Goal: Transaction & Acquisition: Purchase product/service

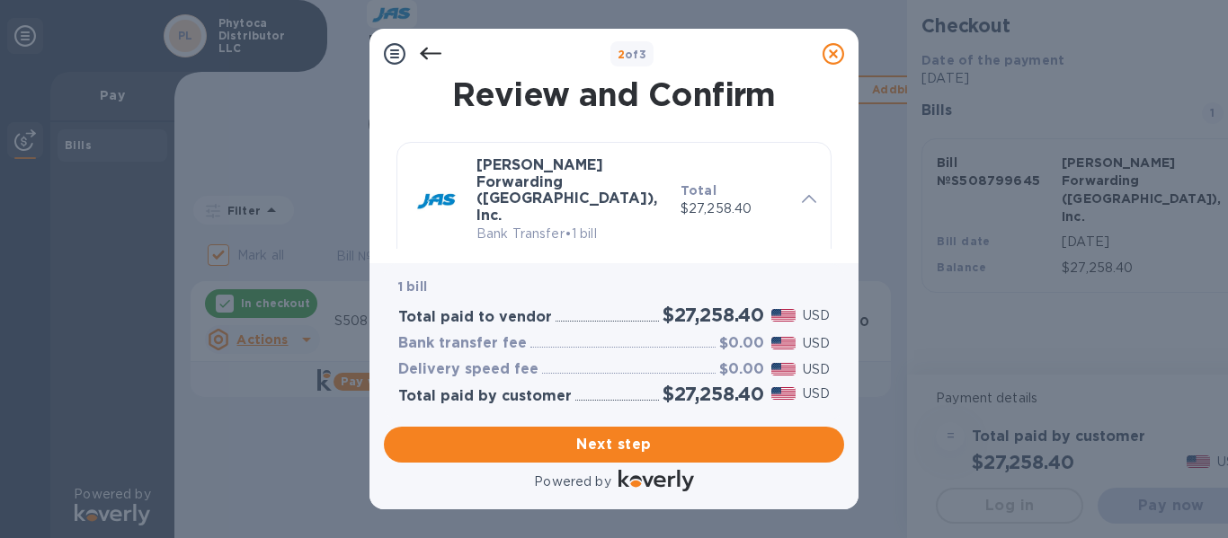
click at [802, 195] on icon at bounding box center [809, 199] width 14 height 8
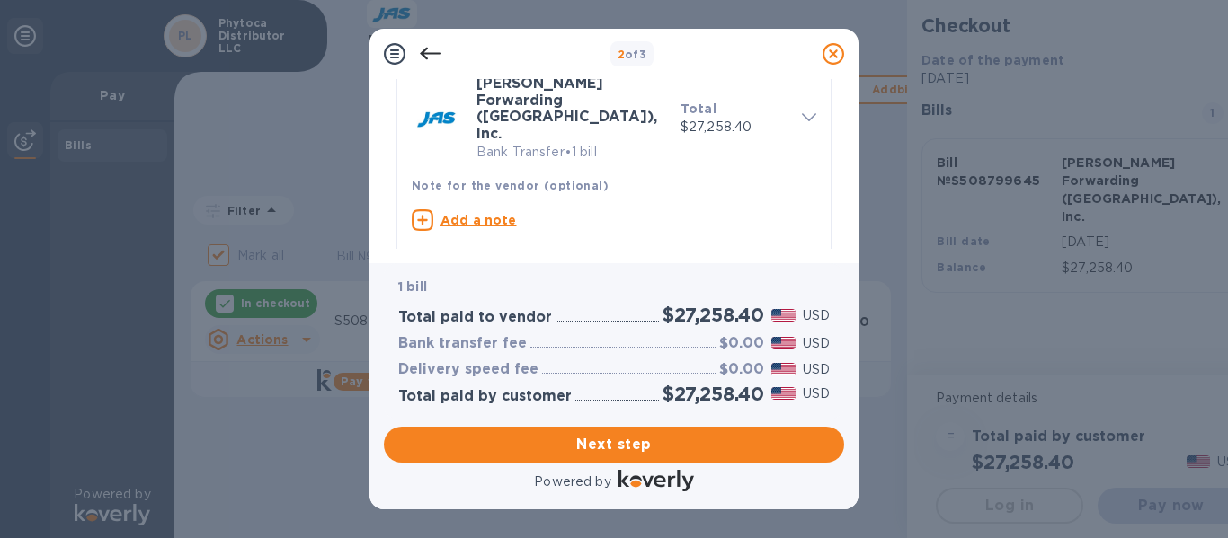
scroll to position [100, 0]
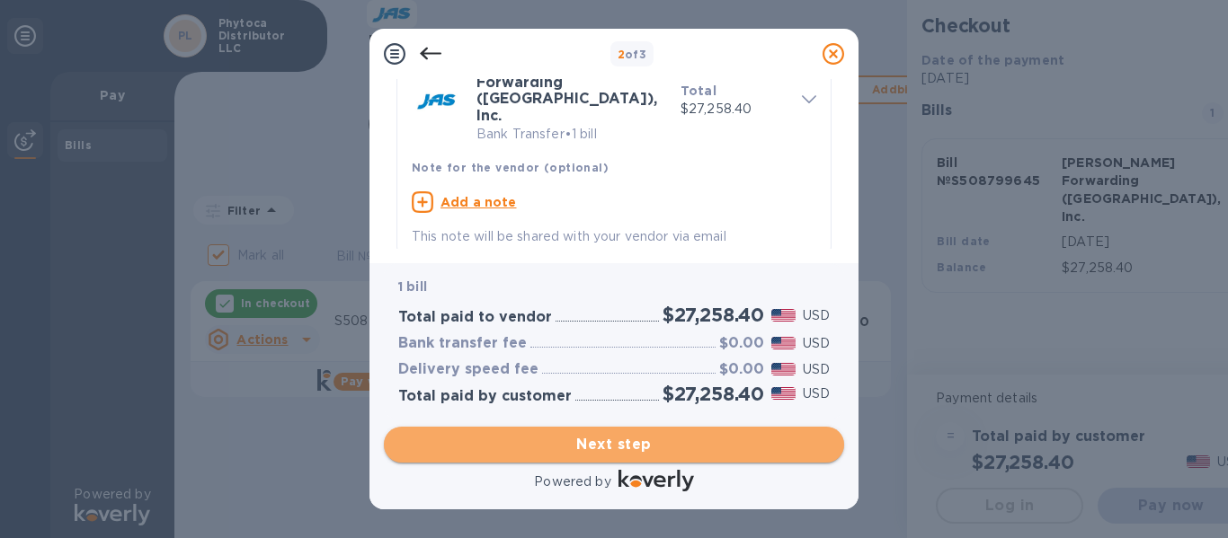
click at [565, 444] on span "Next step" at bounding box center [613, 445] width 431 height 22
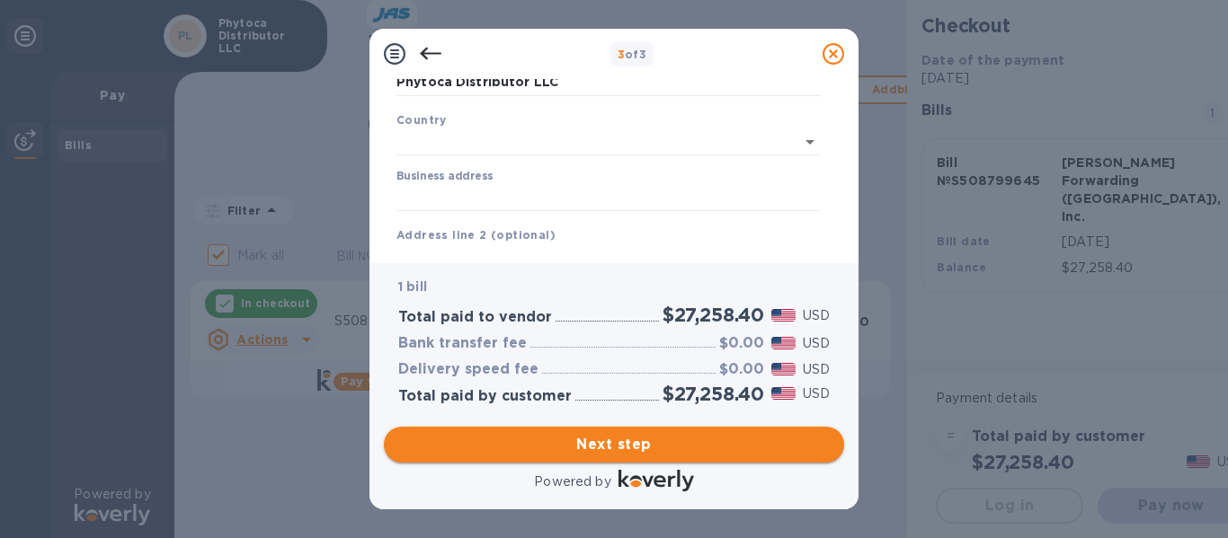
type input "United States"
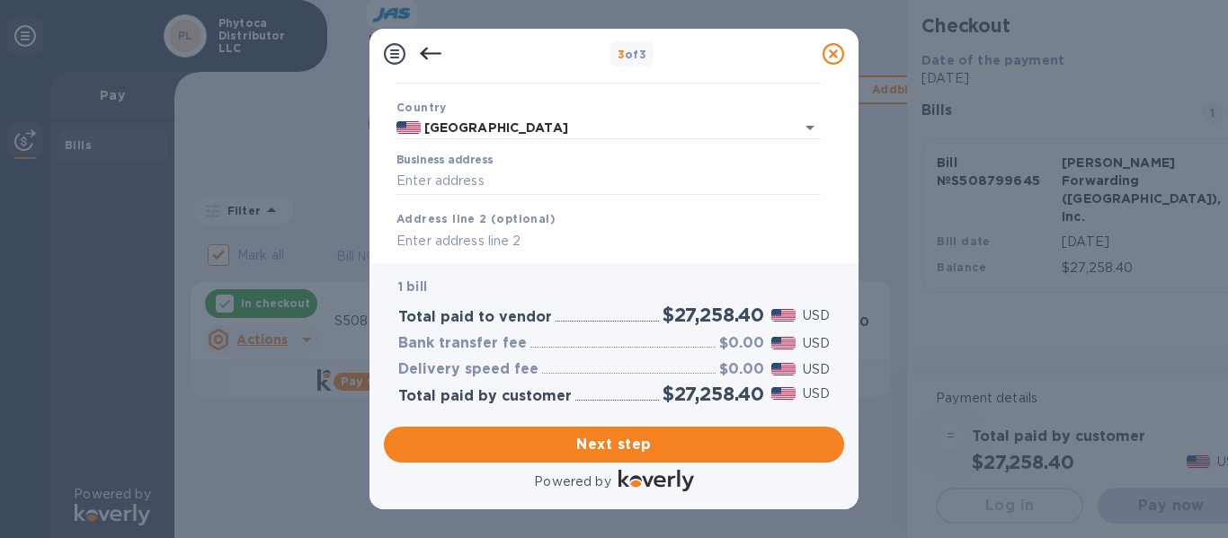
scroll to position [112, 0]
click at [515, 177] on input "Business address" at bounding box center [608, 181] width 424 height 27
type input "2355 Northwest 70th Avenue"
type input "Miami"
type input "FL"
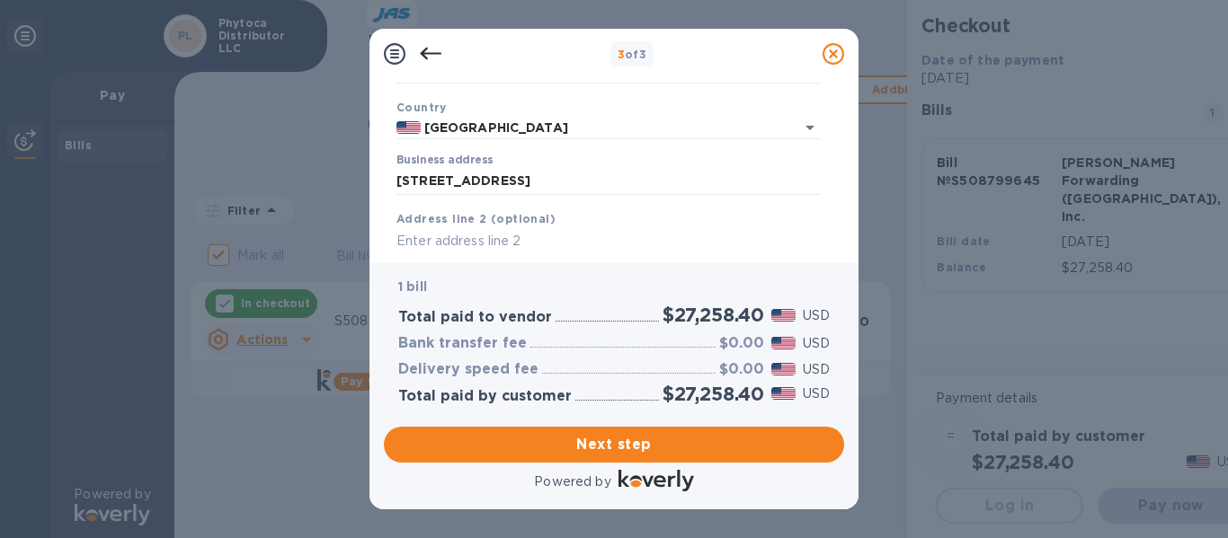
type input "33122"
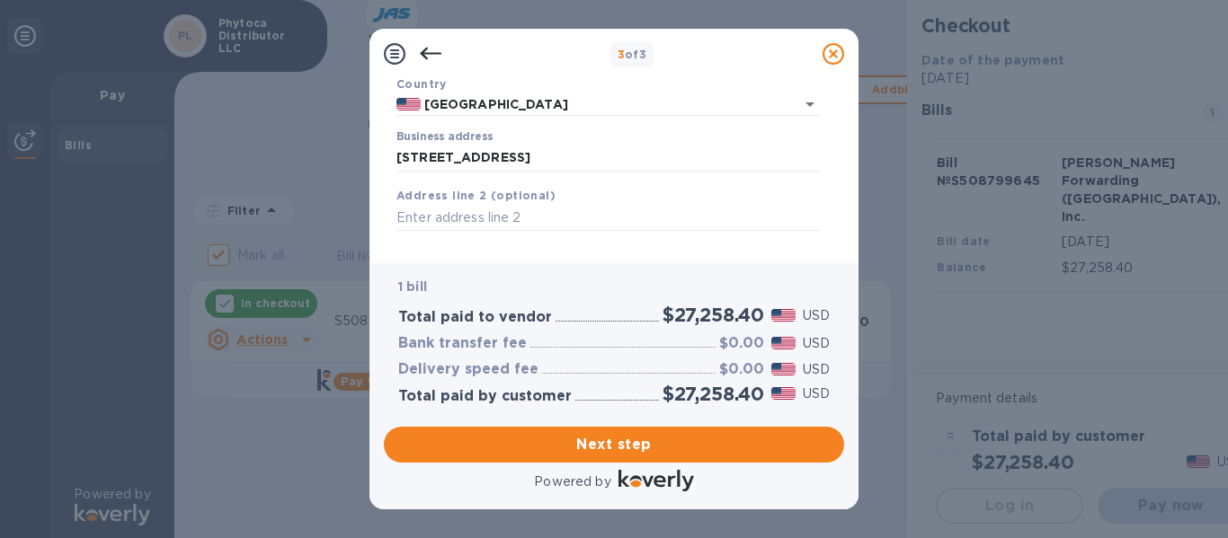
scroll to position [117, 0]
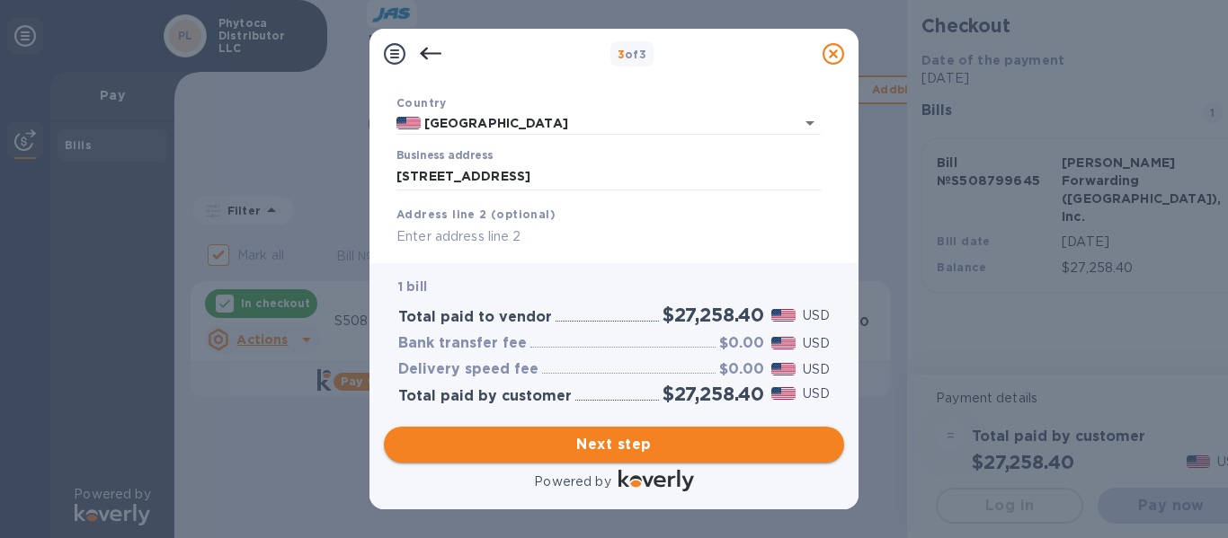
click at [565, 440] on span "Next step" at bounding box center [613, 445] width 431 height 22
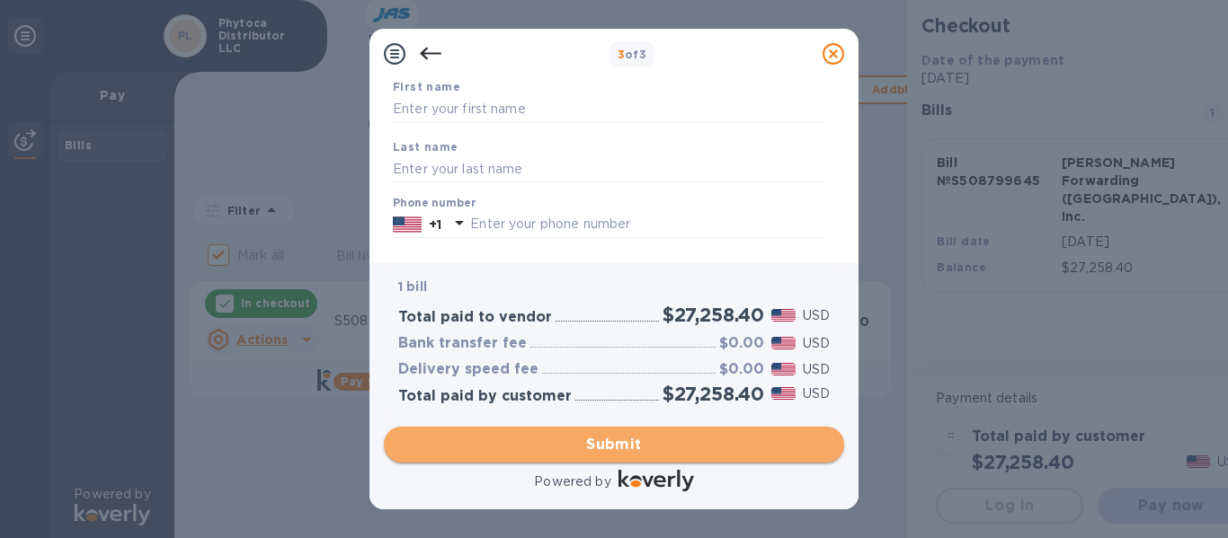
click at [642, 443] on span "Submit" at bounding box center [613, 445] width 431 height 22
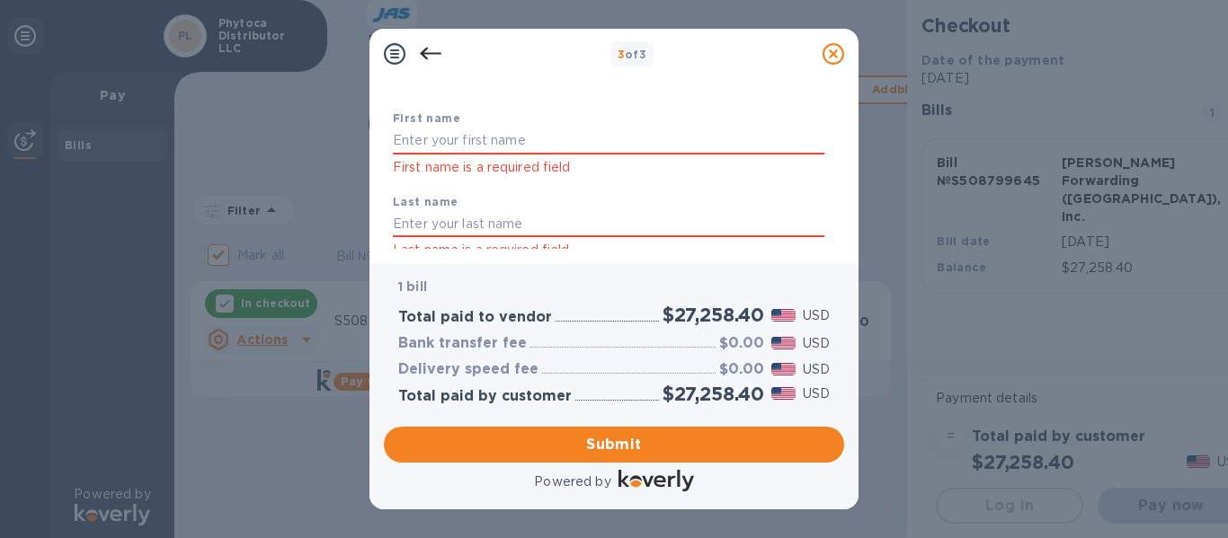
scroll to position [81, 0]
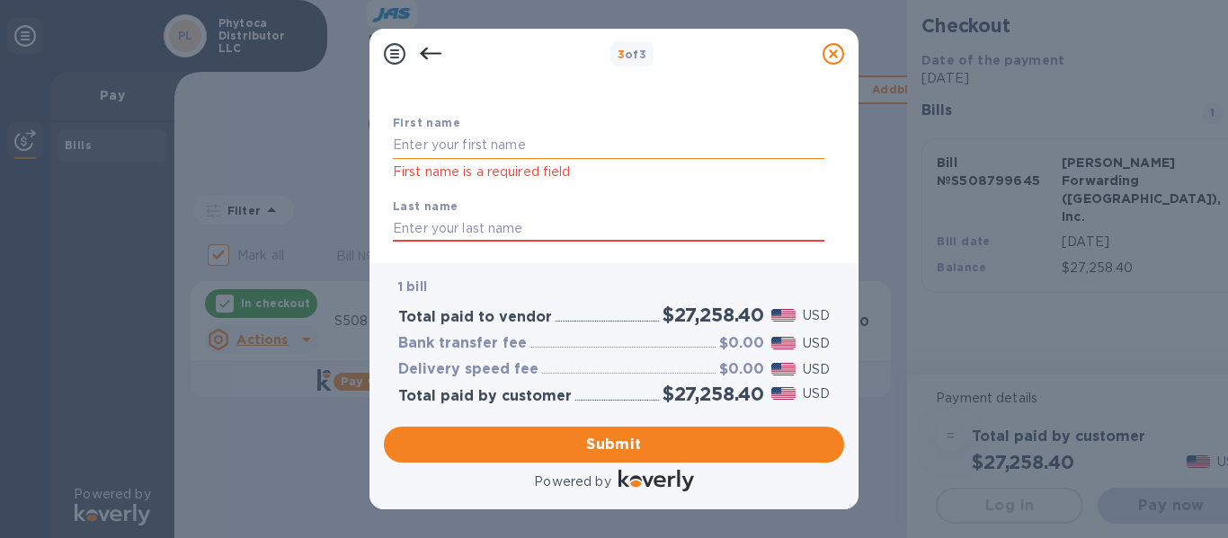
click at [479, 138] on input "text" at bounding box center [608, 145] width 431 height 27
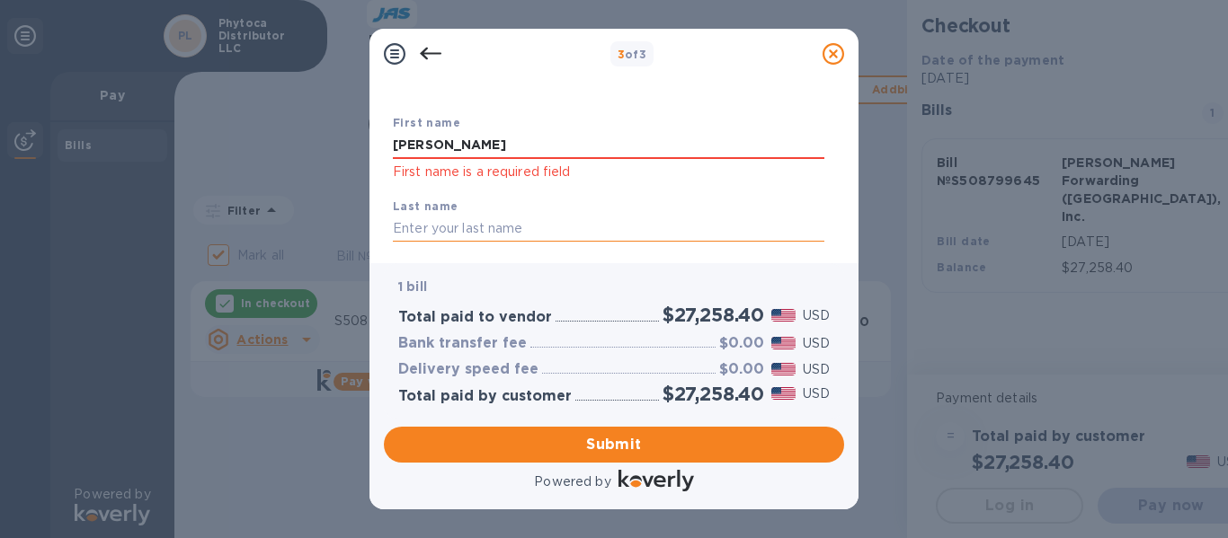
type input "Alain"
click at [421, 231] on input "text" at bounding box center [608, 229] width 431 height 27
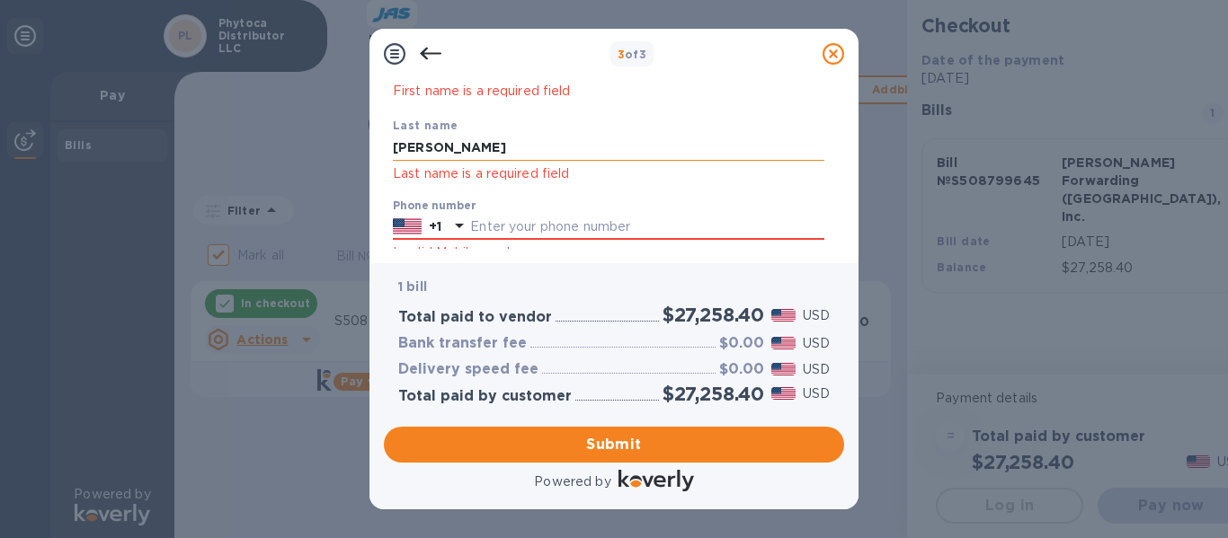
scroll to position [163, 0]
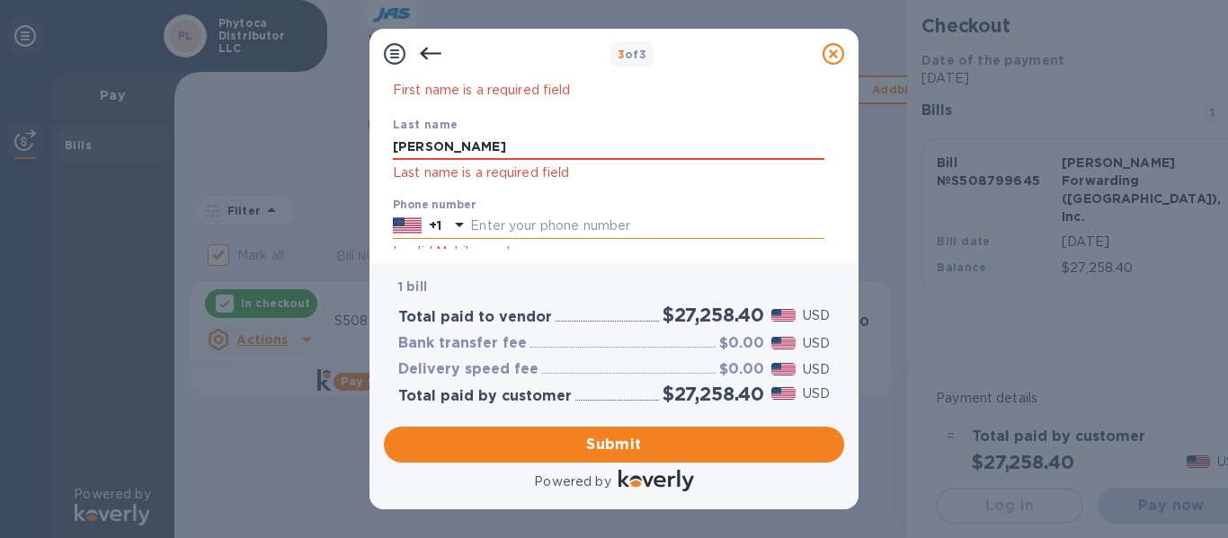
type input "Vigoa"
click at [517, 225] on input "text" at bounding box center [647, 226] width 354 height 27
type input "3054625959"
type input "renovudistribuitor@gmail.com"
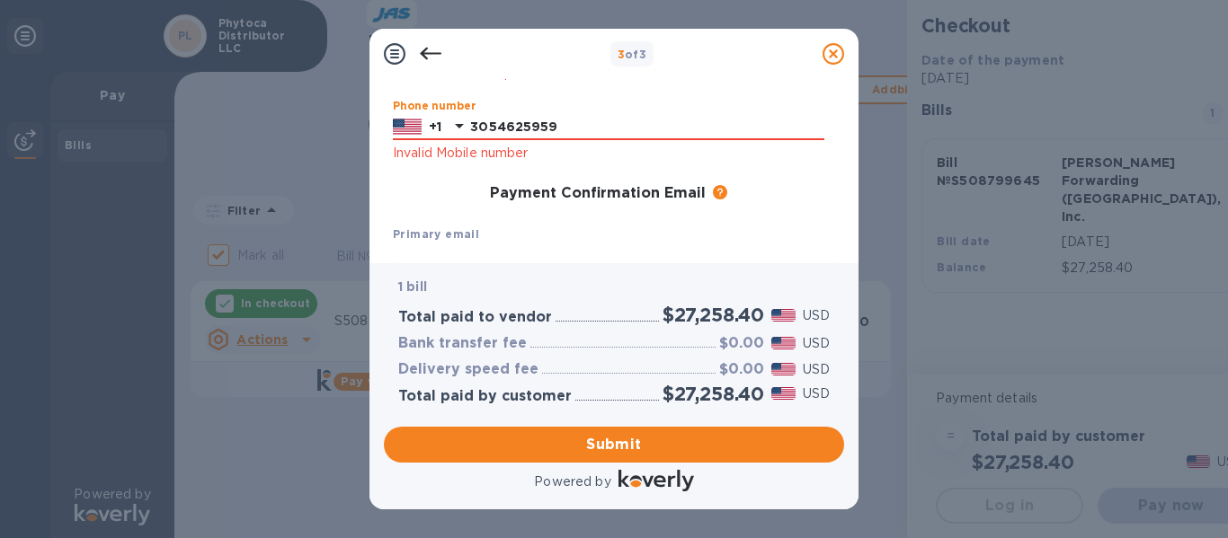
scroll to position [262, 0]
type input "3"
type input "7866264876"
click at [437, 191] on div "Payment Confirmation Email The added email addresses will be used to send the p…" at bounding box center [608, 193] width 431 height 18
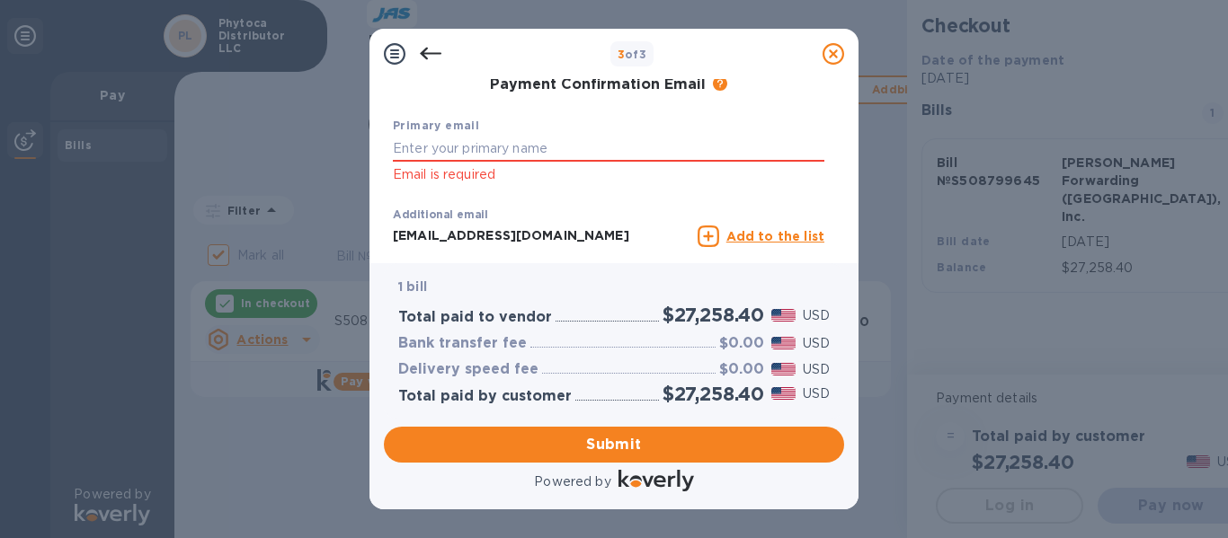
scroll to position [371, 0]
click at [474, 147] on input "text" at bounding box center [608, 147] width 431 height 27
click at [483, 240] on input "renovudistribuitor@gmail.com" at bounding box center [542, 235] width 298 height 27
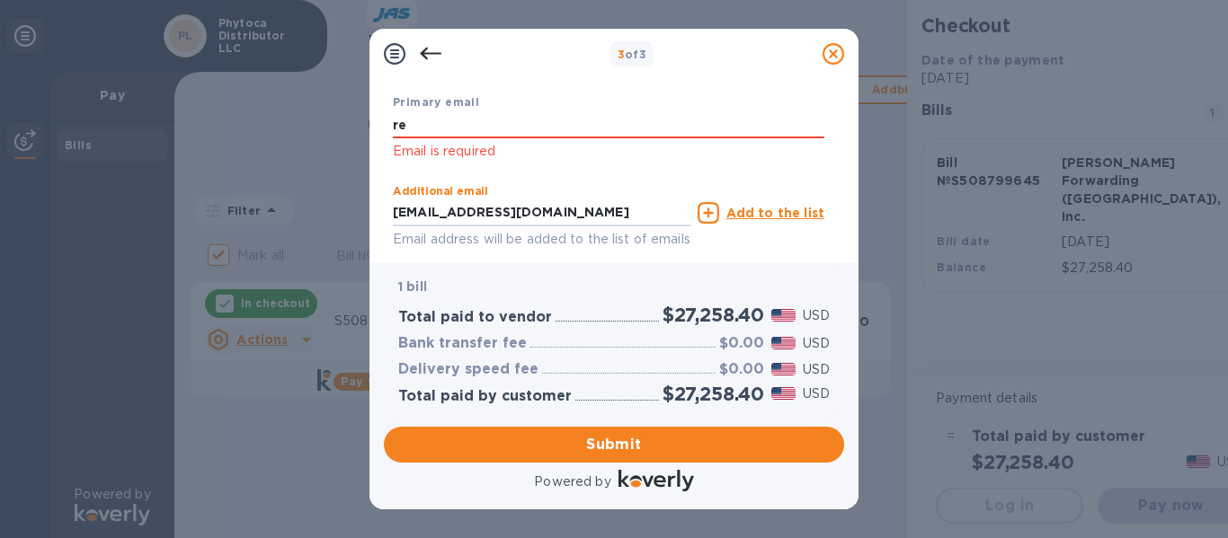
drag, startPoint x: 594, startPoint y: 232, endPoint x: 381, endPoint y: 236, distance: 213.1
click at [381, 236] on div "Payment Contact Information First name Alain First name is a required field Las…" at bounding box center [613, 171] width 489 height 184
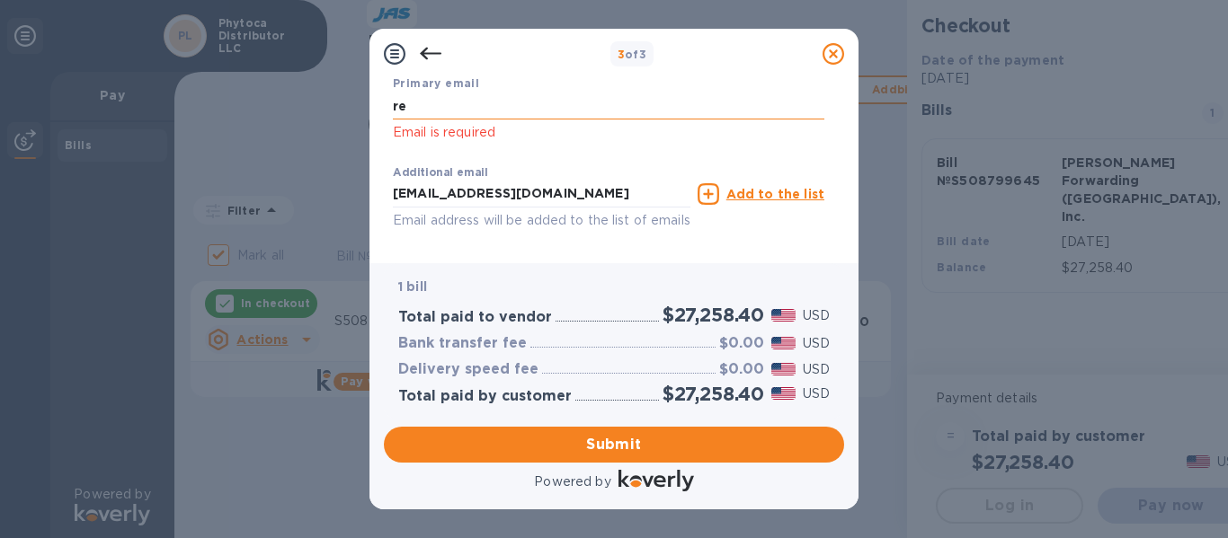
click at [429, 107] on input "re" at bounding box center [608, 106] width 431 height 27
type input "r"
paste input "renovudistribuitor@gmail.com"
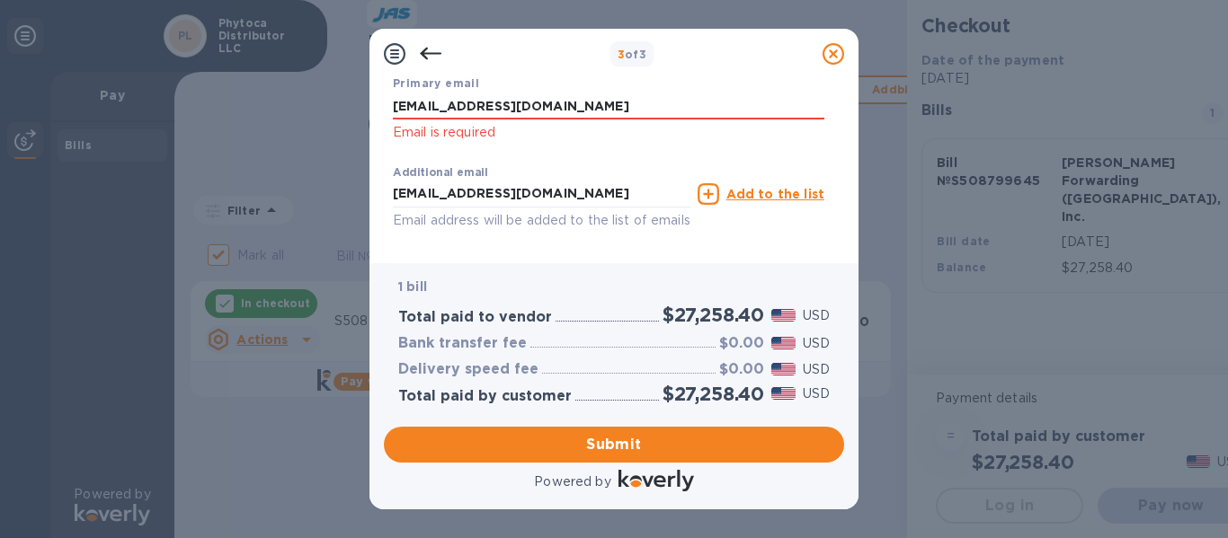
scroll to position [477, 0]
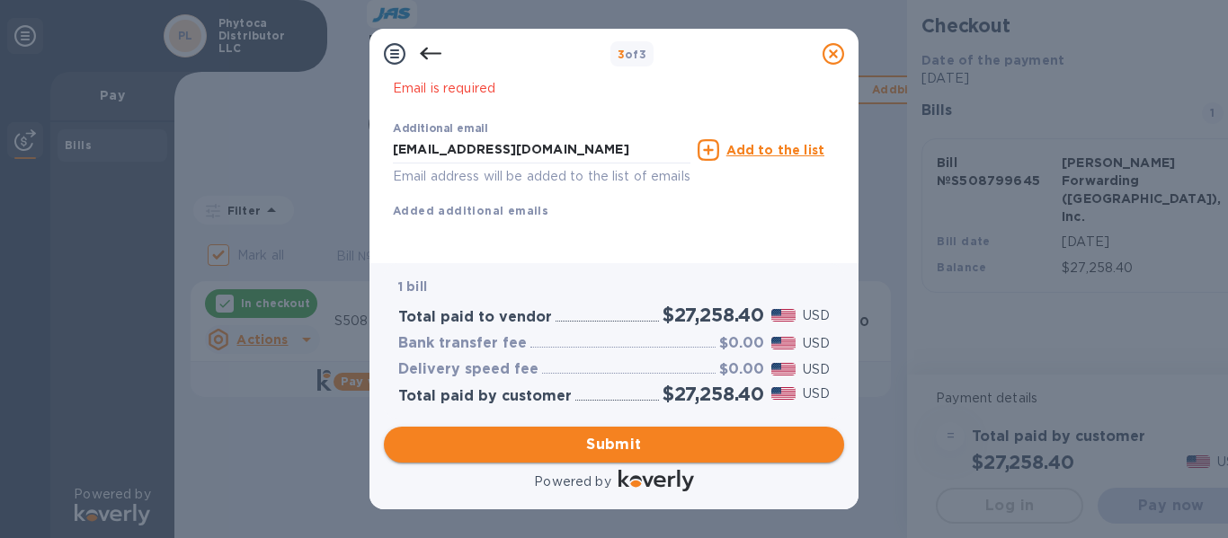
type input "renovudistribuitor@gmail.com"
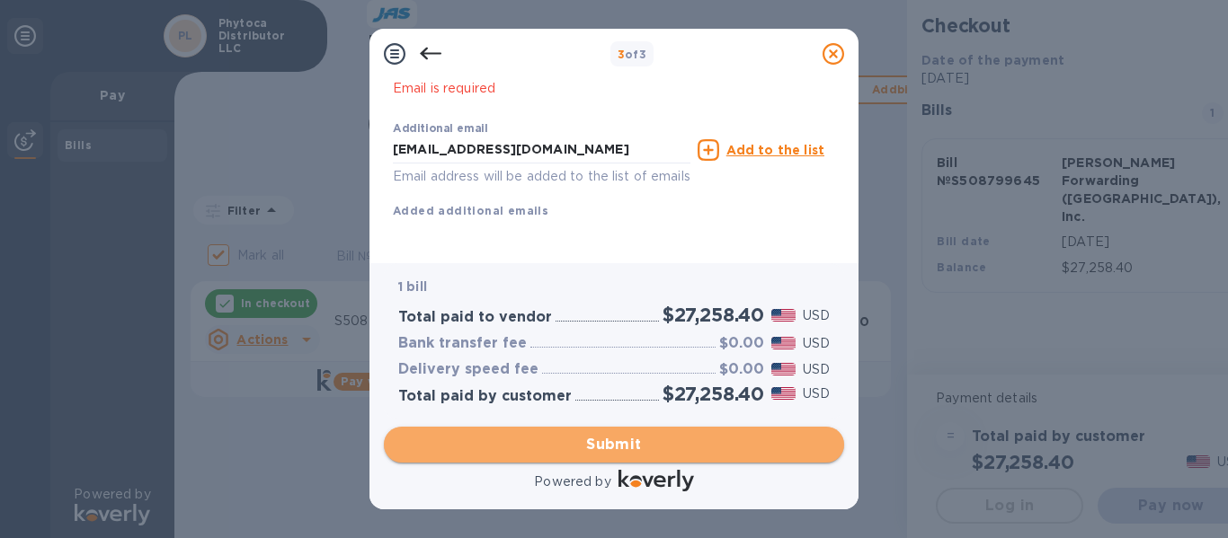
click at [573, 443] on span "Submit" at bounding box center [613, 445] width 431 height 22
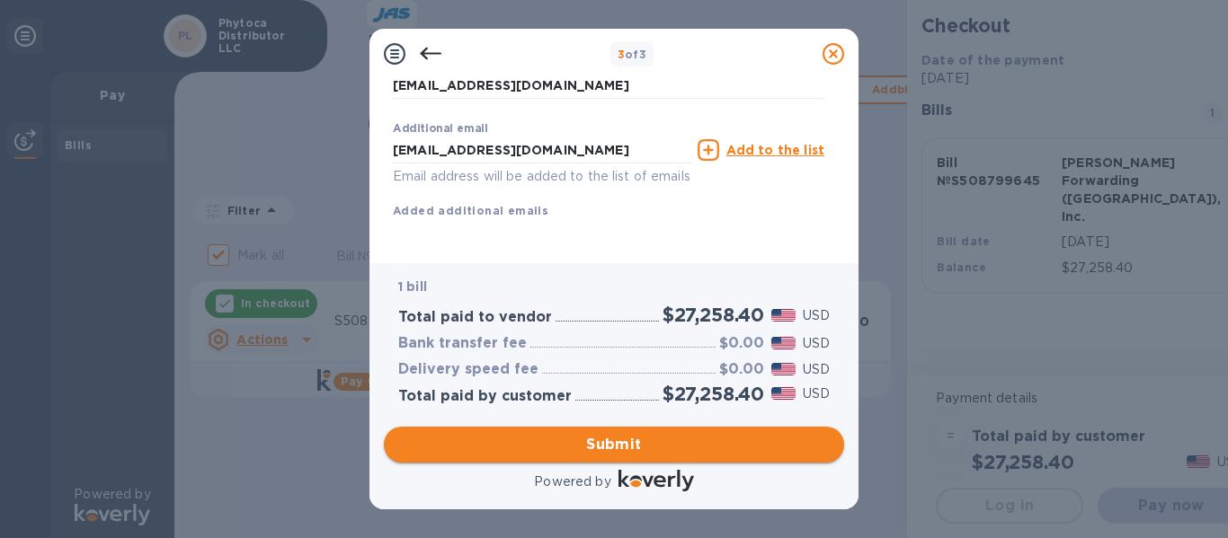
scroll to position [383, 0]
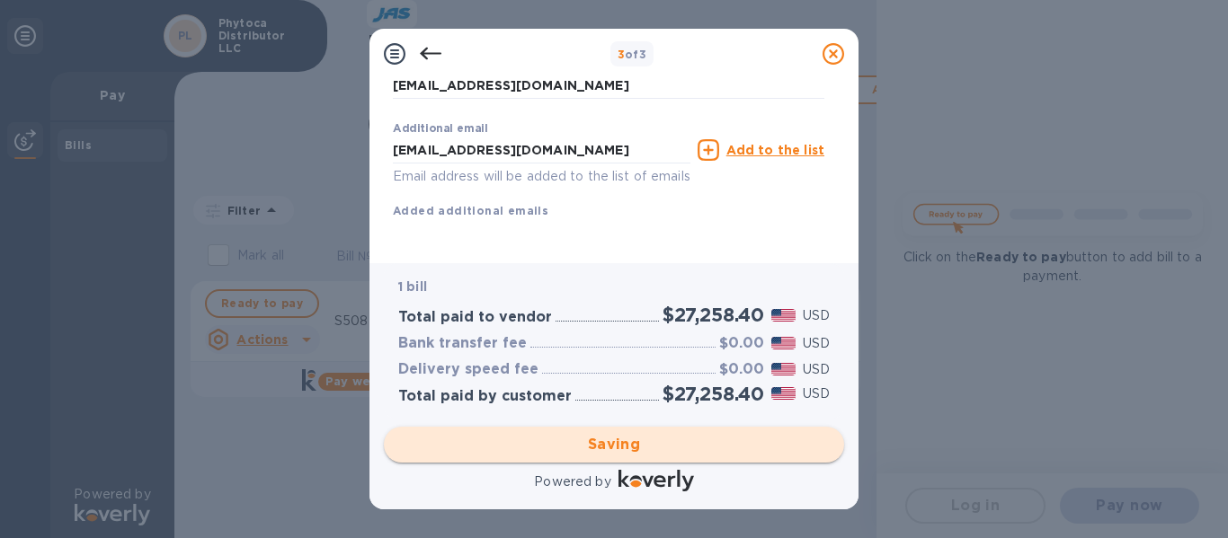
checkbox input "false"
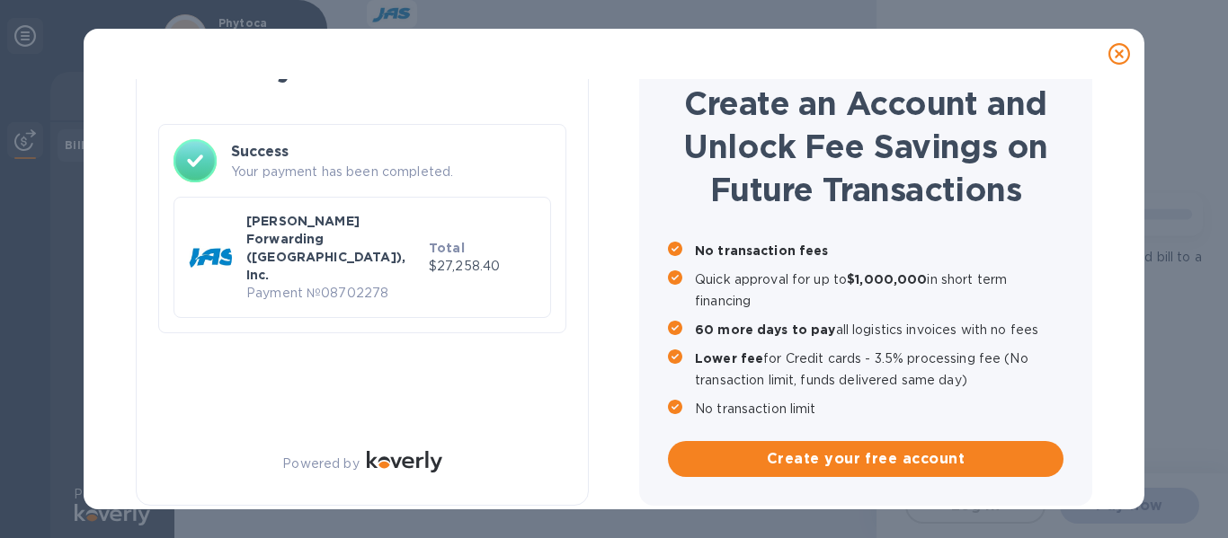
scroll to position [69, 0]
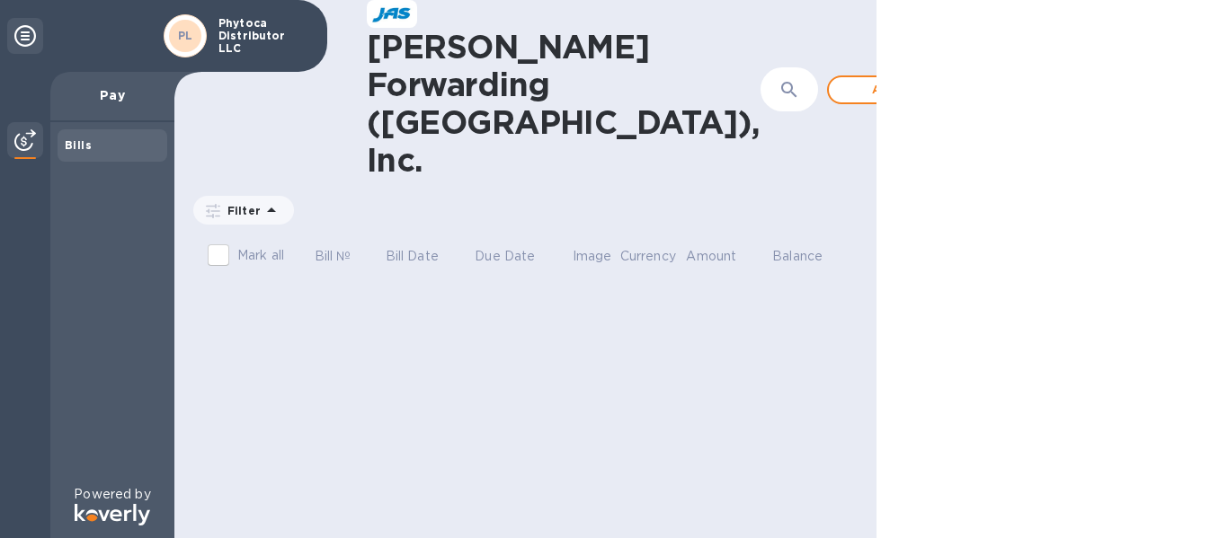
click at [101, 148] on div "Bills" at bounding box center [112, 146] width 95 height 18
click at [218, 50] on div "Phytoca Distributor LLC" at bounding box center [263, 35] width 106 height 45
click at [99, 102] on p "Pay" at bounding box center [112, 95] width 95 height 18
click at [22, 136] on img at bounding box center [25, 140] width 22 height 22
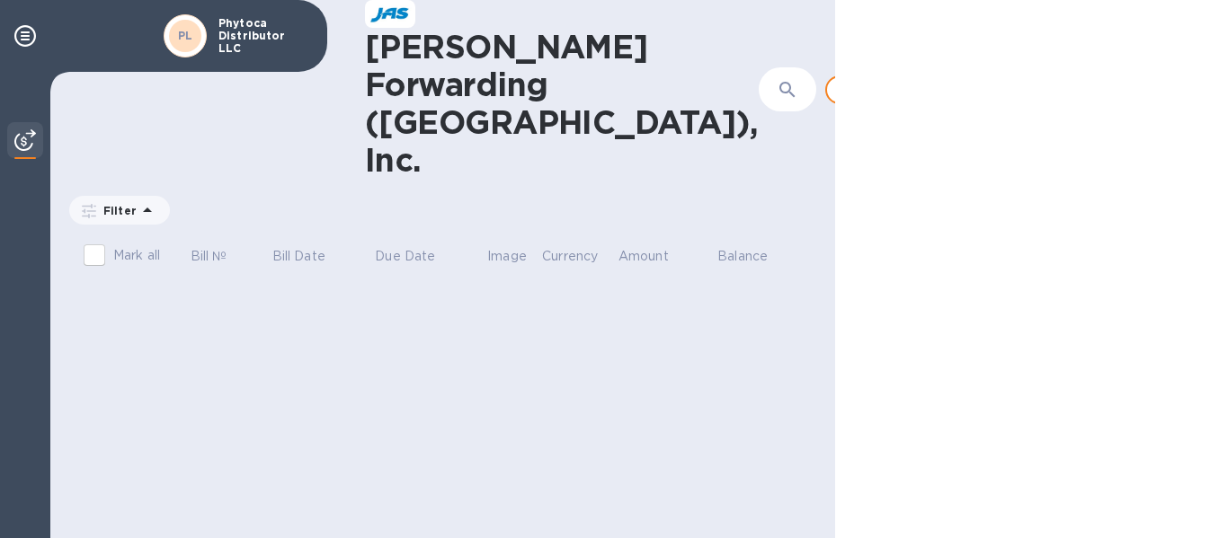
click at [989, 81] on div at bounding box center [1010, 89] width 43 height 43
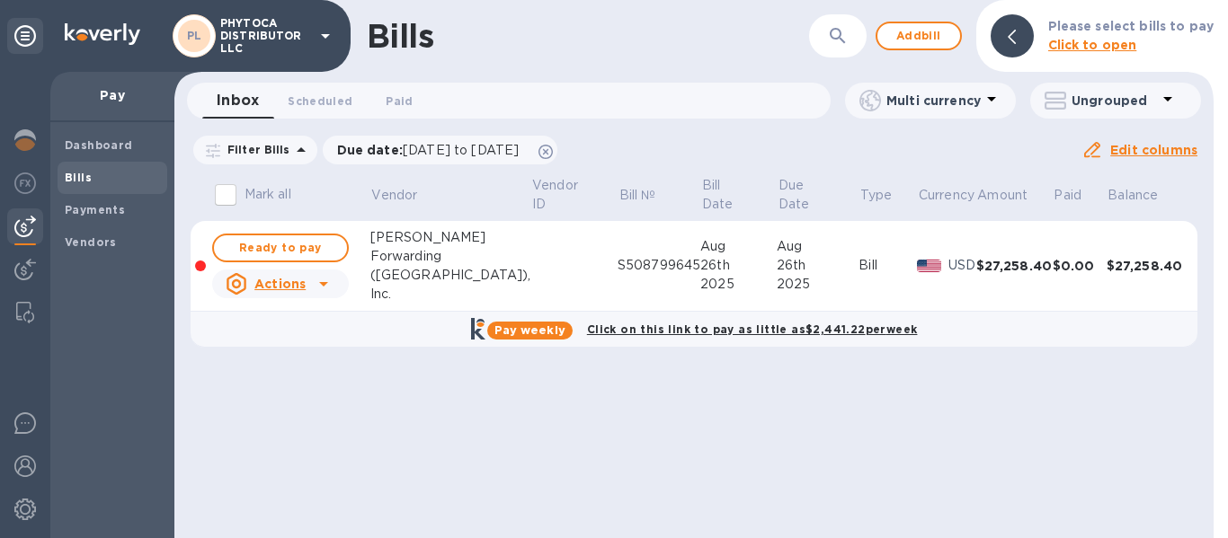
click at [141, 112] on div "Pay" at bounding box center [112, 97] width 124 height 50
click at [297, 100] on span "Scheduled 0" at bounding box center [320, 101] width 65 height 19
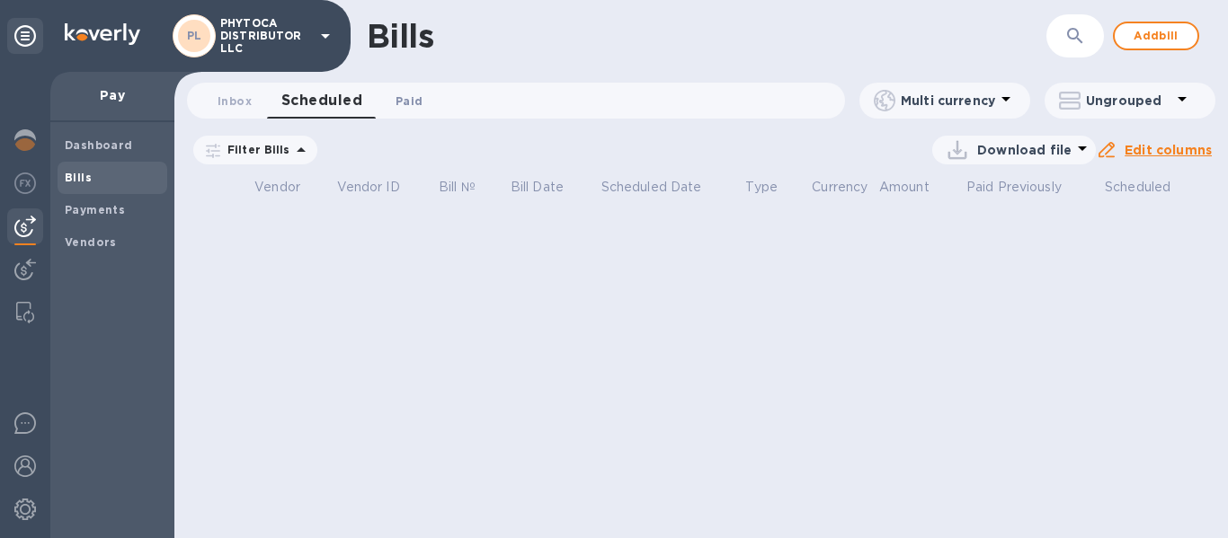
click at [418, 106] on span "Paid 0" at bounding box center [409, 101] width 27 height 19
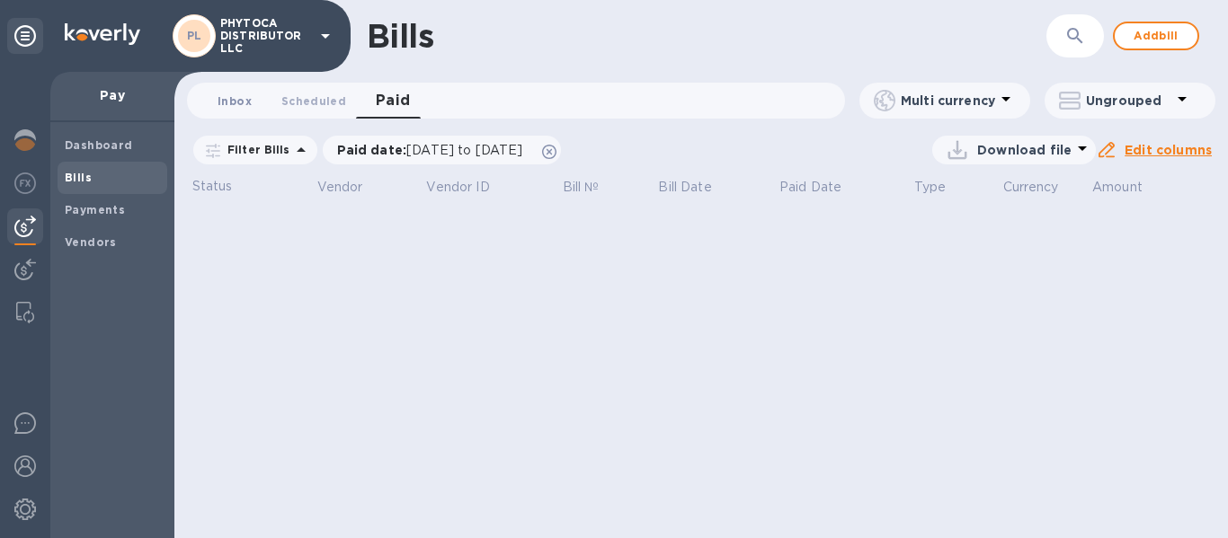
click at [237, 105] on span "Inbox 0" at bounding box center [235, 101] width 34 height 19
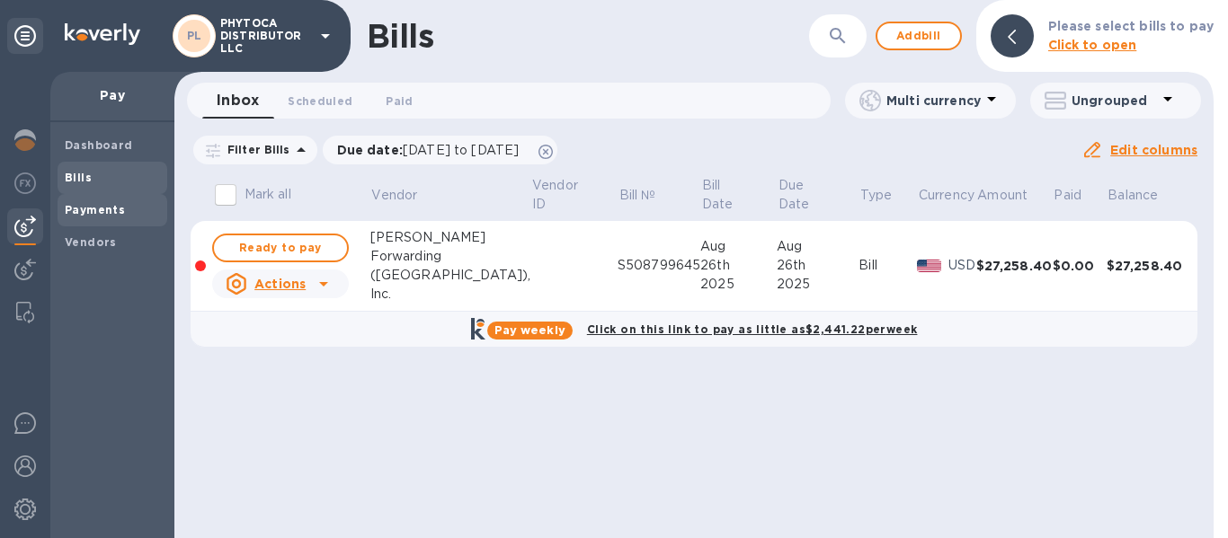
click at [110, 214] on b "Payments" at bounding box center [95, 209] width 60 height 13
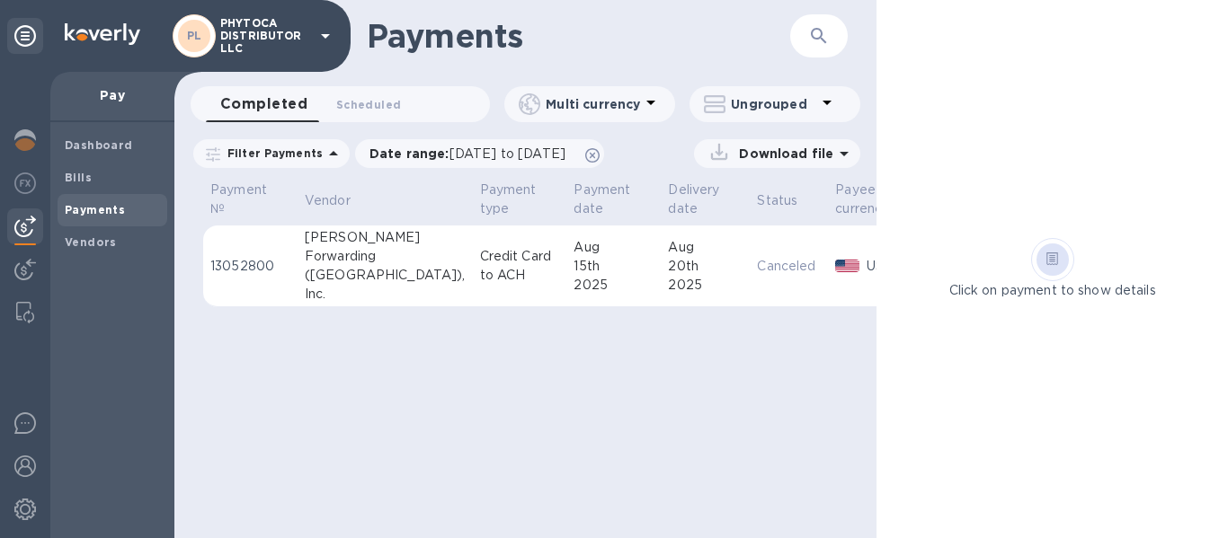
click at [93, 102] on p "Pay" at bounding box center [112, 95] width 95 height 18
click at [93, 151] on b "Dashboard" at bounding box center [99, 144] width 68 height 13
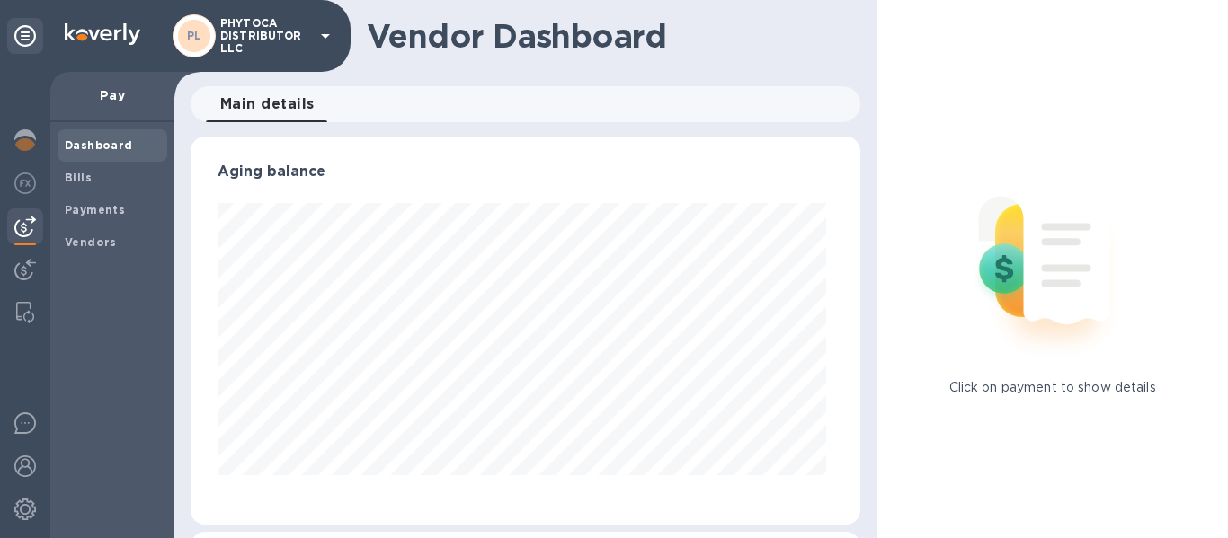
scroll to position [388, 663]
click at [92, 180] on span "Bills" at bounding box center [112, 178] width 95 height 18
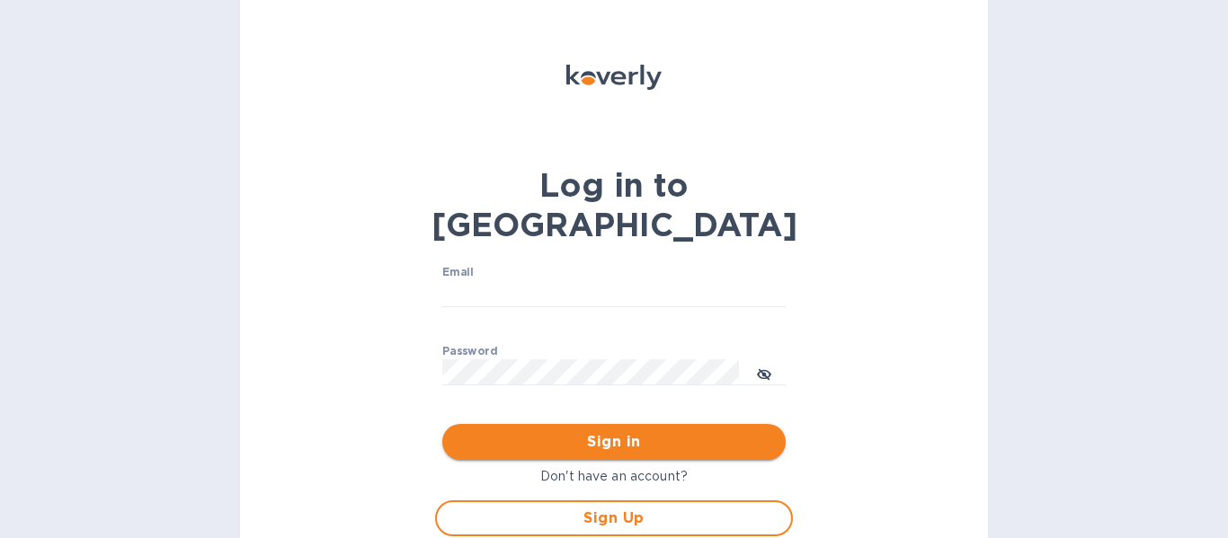
type input "renovudistribuitor@gmail.com"
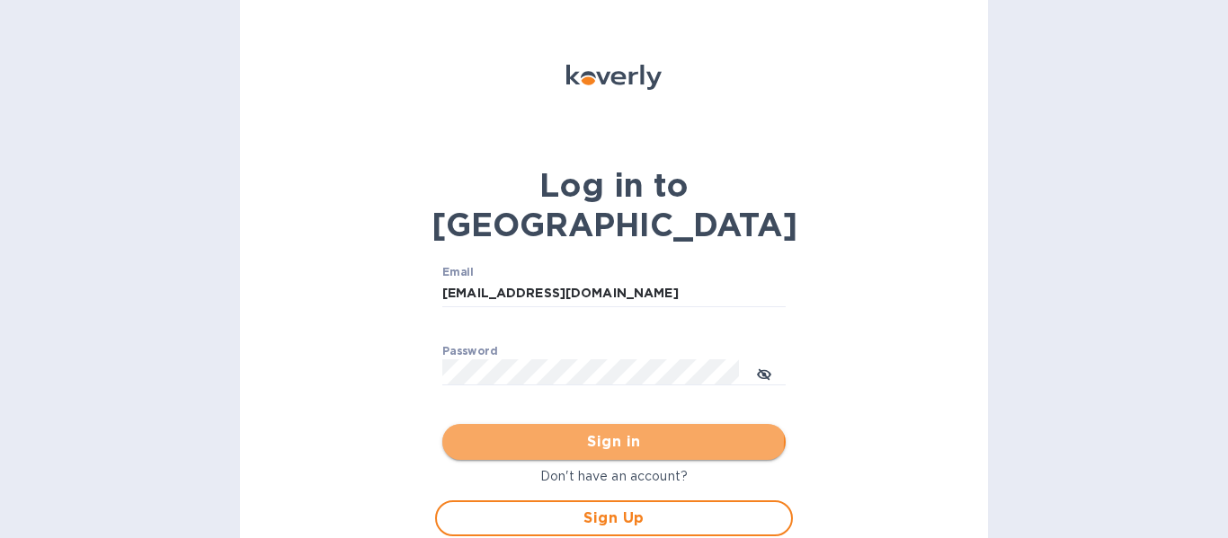
click at [583, 431] on span "Sign in" at bounding box center [614, 442] width 315 height 22
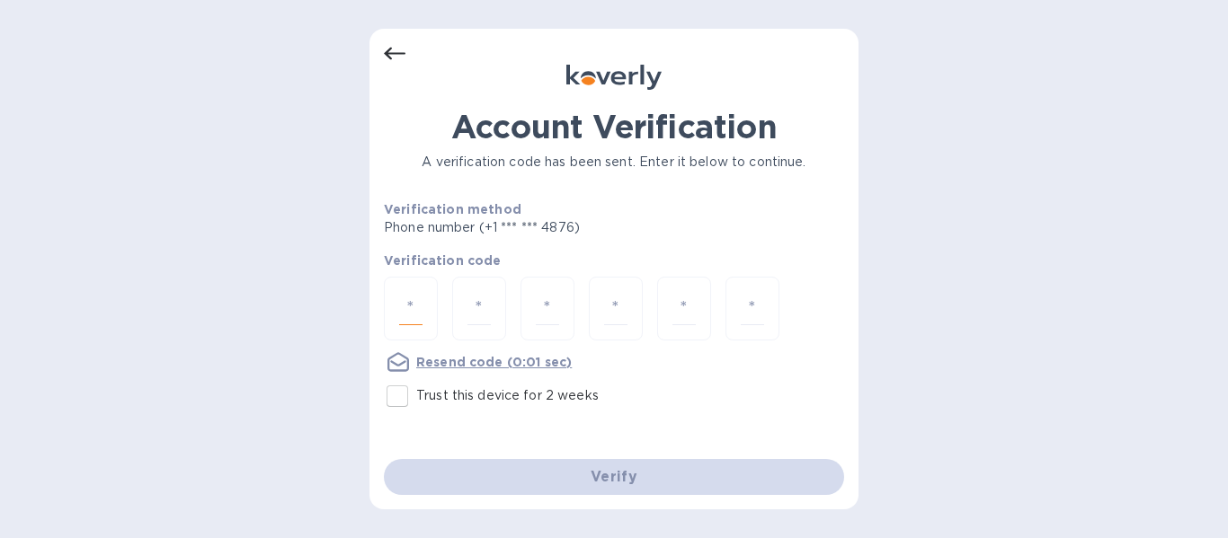
click at [410, 307] on input "number" at bounding box center [410, 308] width 23 height 33
type input "5"
type input "7"
type input "8"
type input "2"
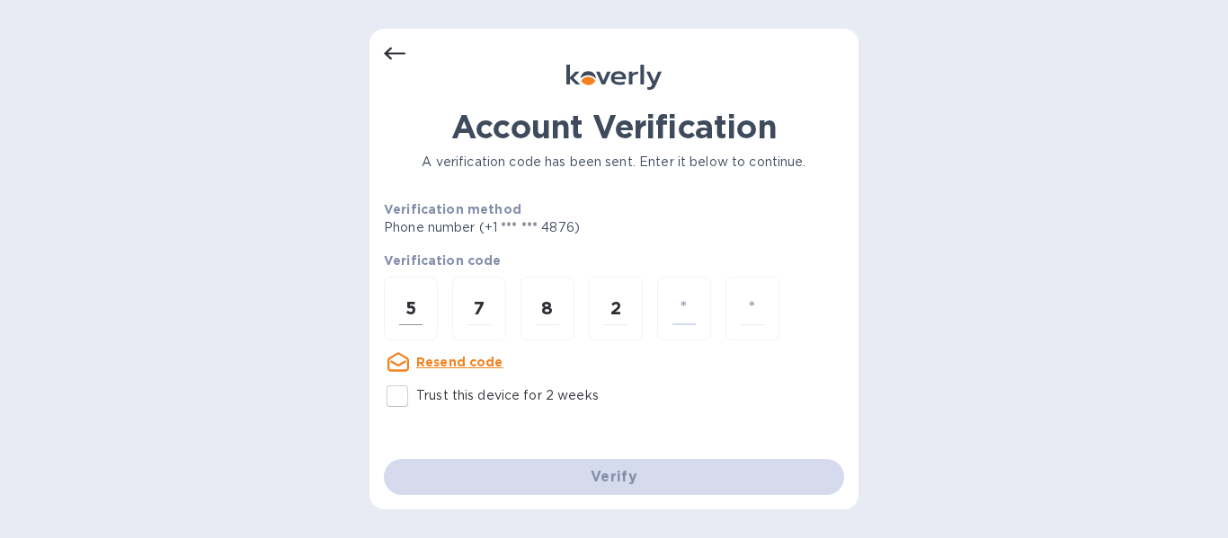
type input "3"
type input "6"
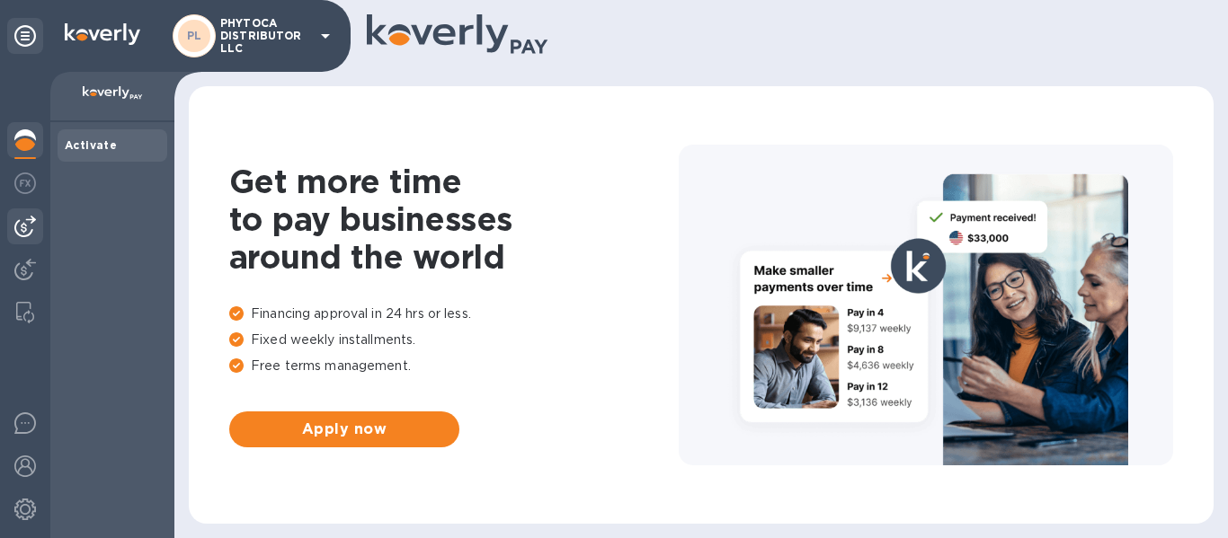
click at [20, 228] on img at bounding box center [25, 227] width 22 height 22
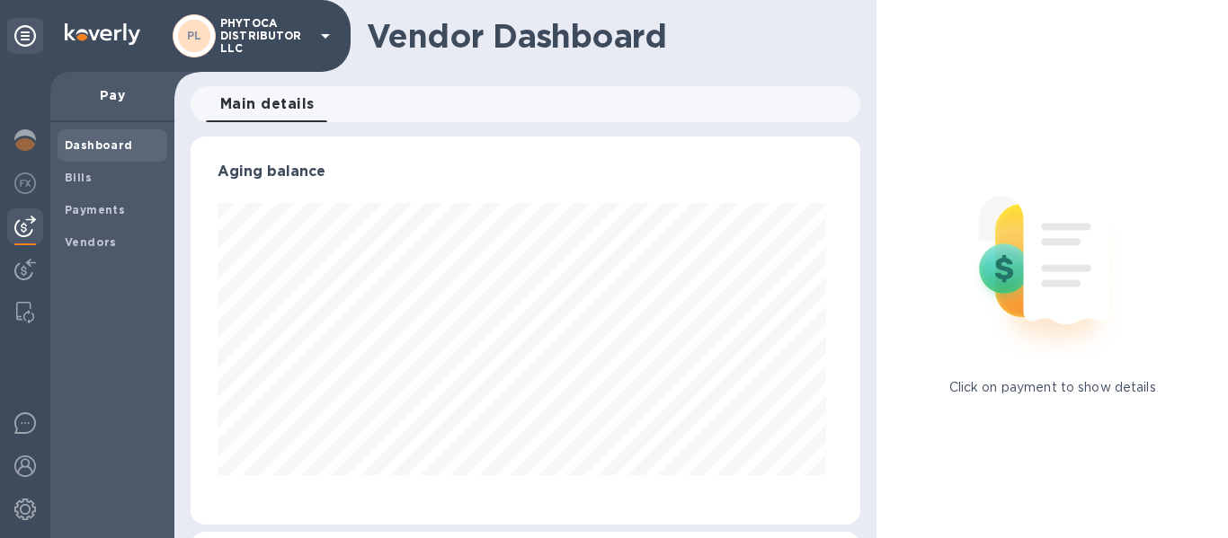
scroll to position [388, 663]
click at [93, 220] on div "Payments" at bounding box center [113, 210] width 110 height 32
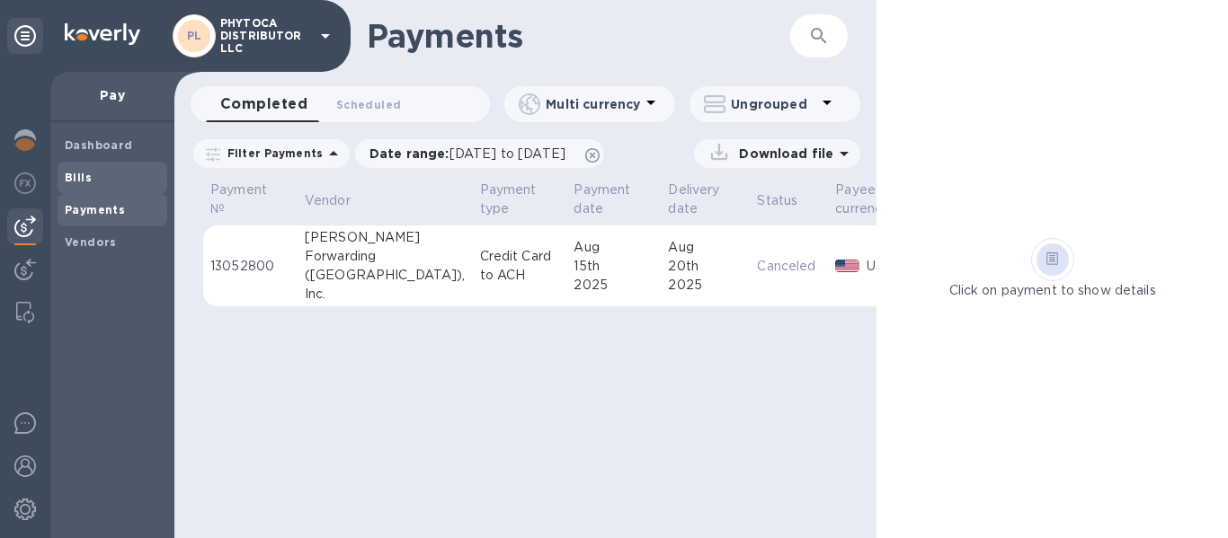
click at [103, 184] on span "Bills" at bounding box center [112, 178] width 95 height 18
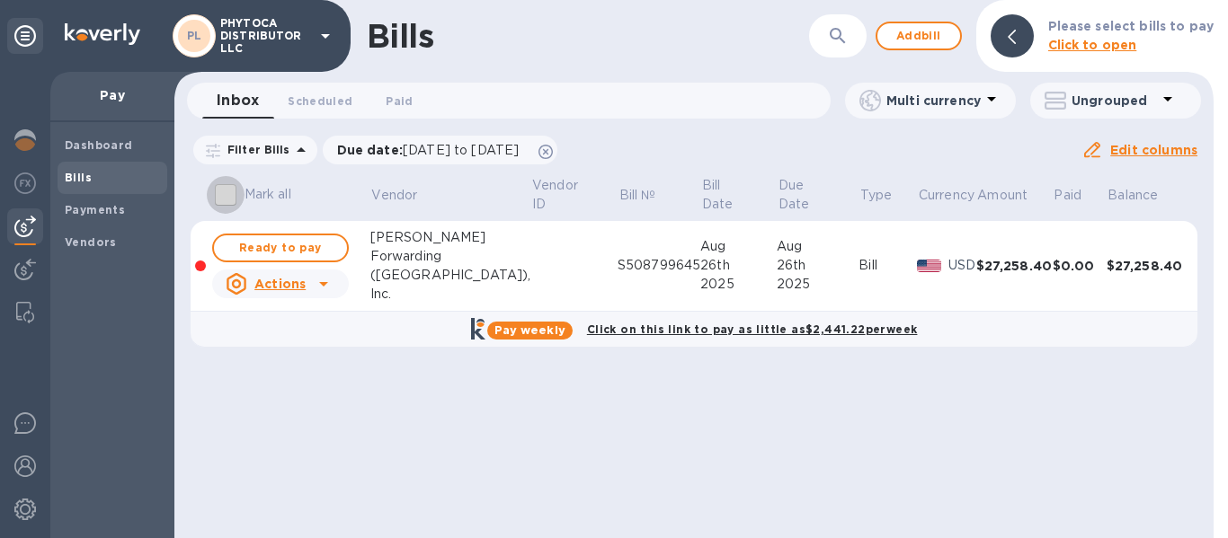
click at [227, 193] on input "Mark all" at bounding box center [226, 195] width 38 height 38
checkbox input "true"
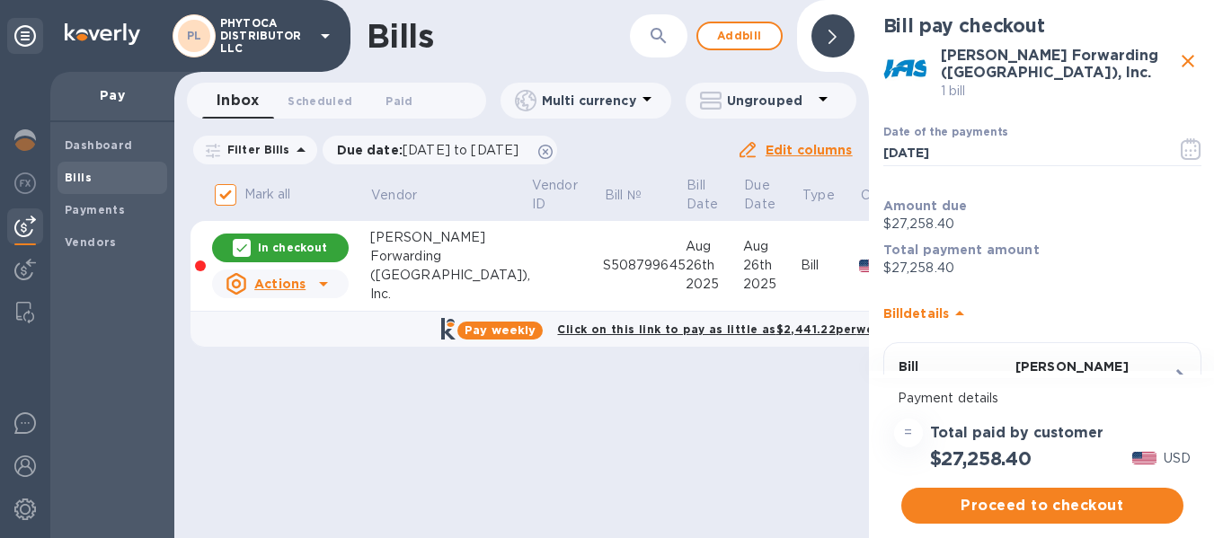
click at [265, 283] on u "Actions" at bounding box center [279, 284] width 51 height 14
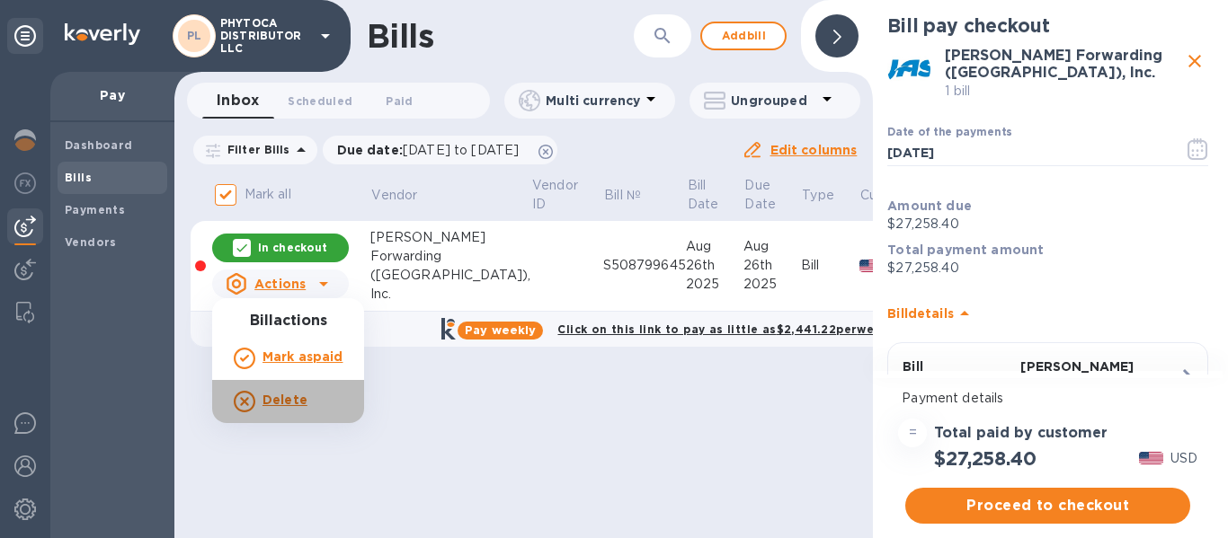
click at [271, 398] on b "Delete" at bounding box center [284, 400] width 45 height 14
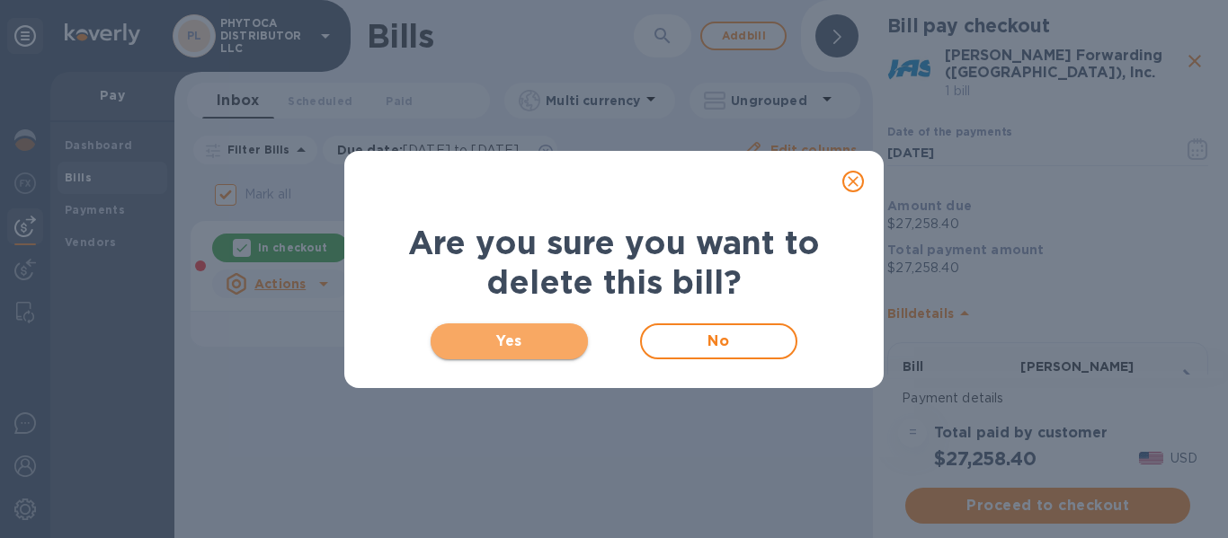
click at [476, 331] on span "Yes" at bounding box center [509, 342] width 129 height 22
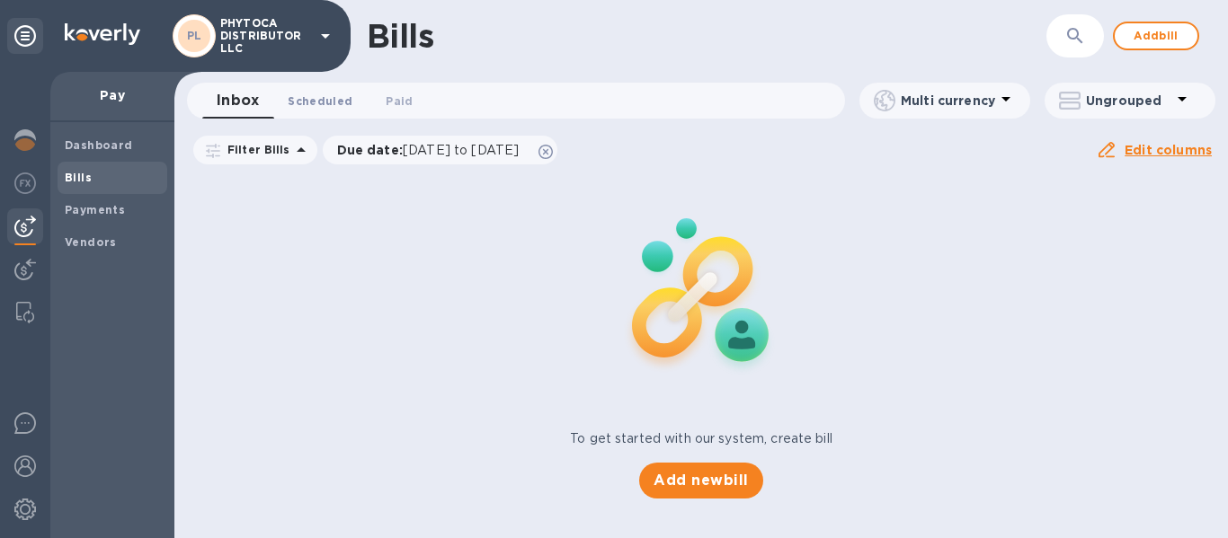
click at [319, 107] on span "Scheduled 0" at bounding box center [320, 101] width 65 height 19
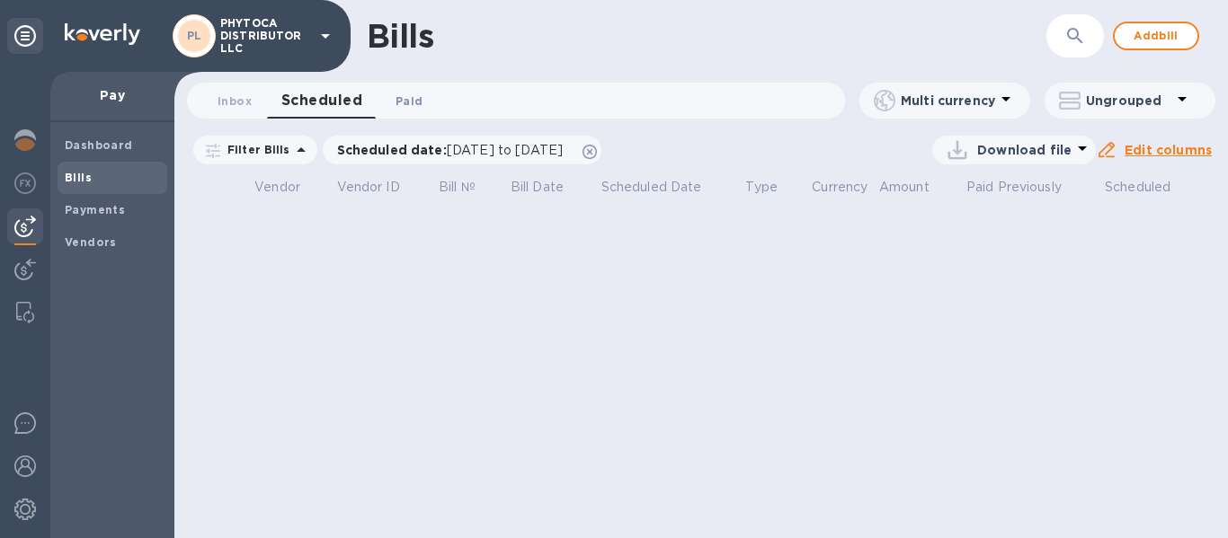
click at [408, 97] on span "Paid 0" at bounding box center [409, 101] width 27 height 19
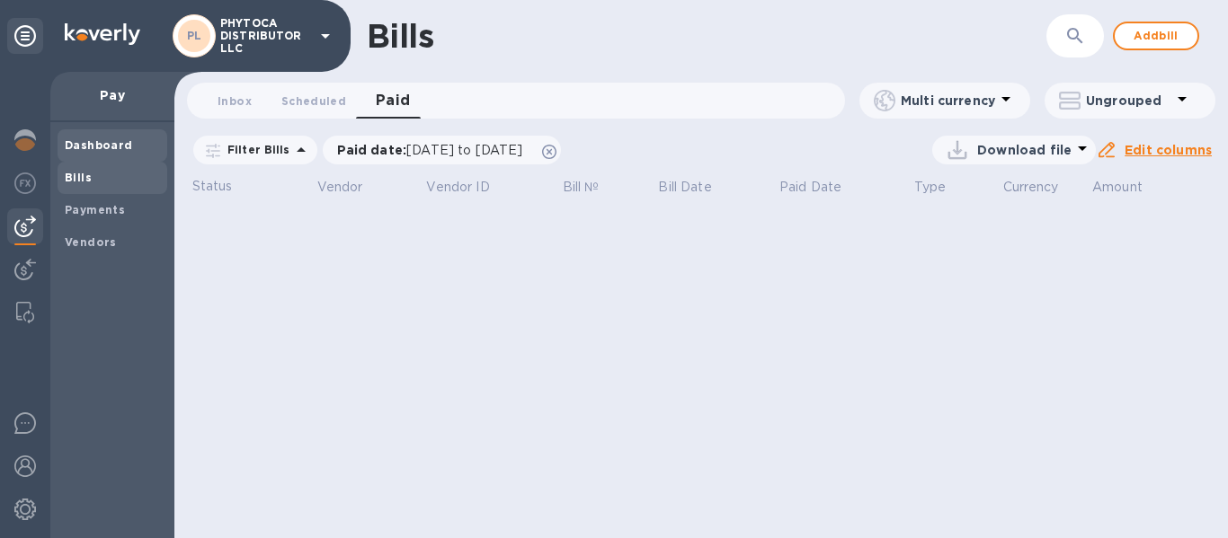
click at [85, 142] on b "Dashboard" at bounding box center [99, 144] width 68 height 13
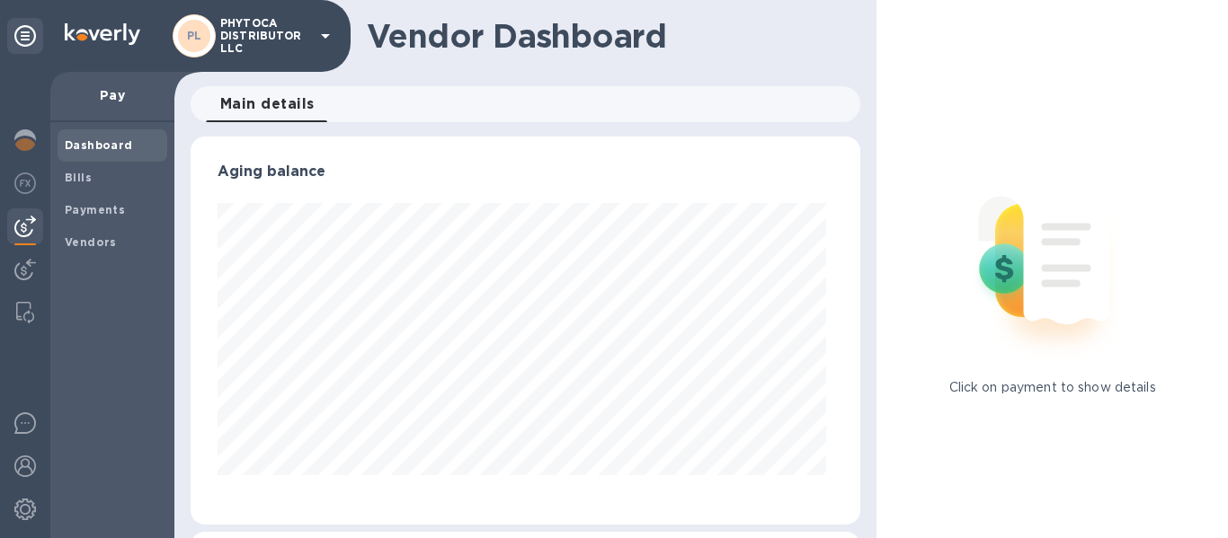
scroll to position [388, 663]
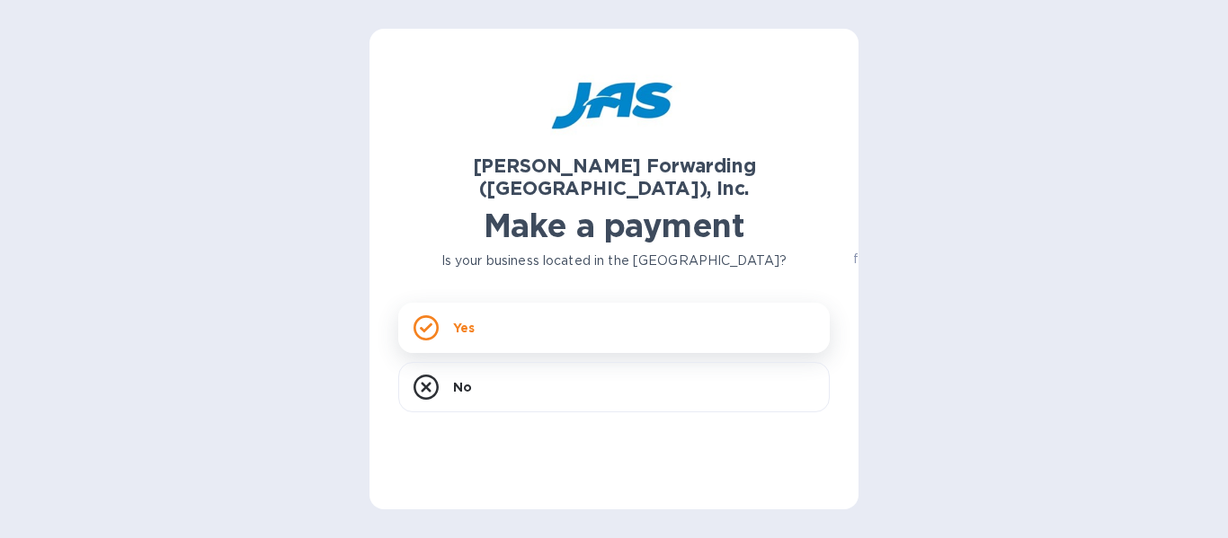
click at [493, 303] on div "Yes" at bounding box center [613, 328] width 431 height 50
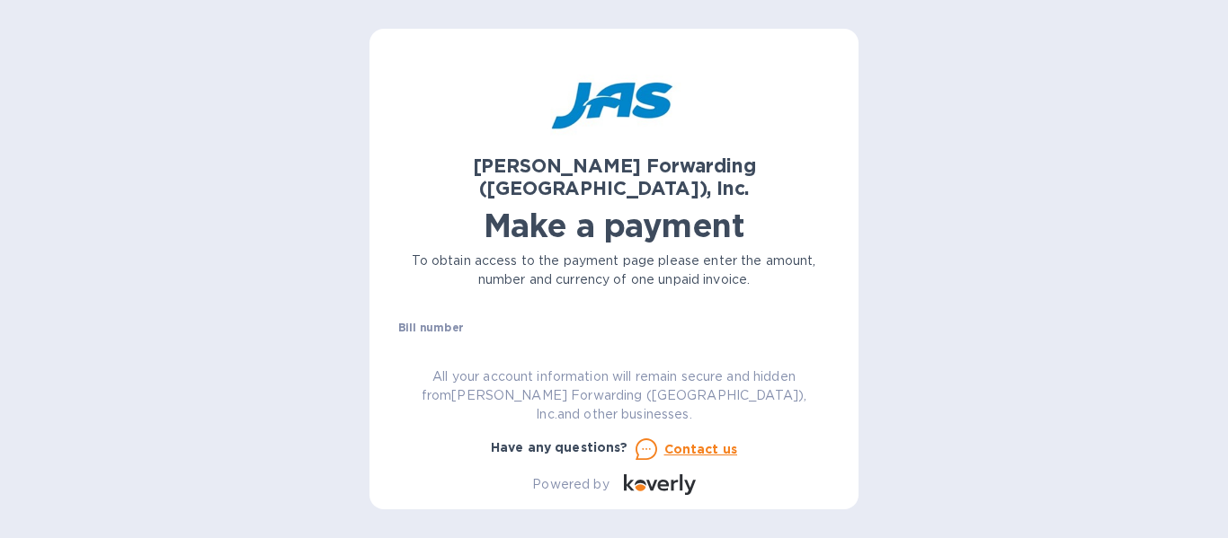
click at [482, 322] on div "Bill number №" at bounding box center [613, 342] width 431 height 41
click at [482, 336] on input "text" at bounding box center [621, 349] width 417 height 27
click at [425, 336] on input "text" at bounding box center [621, 349] width 417 height 27
paste input "S508799645"
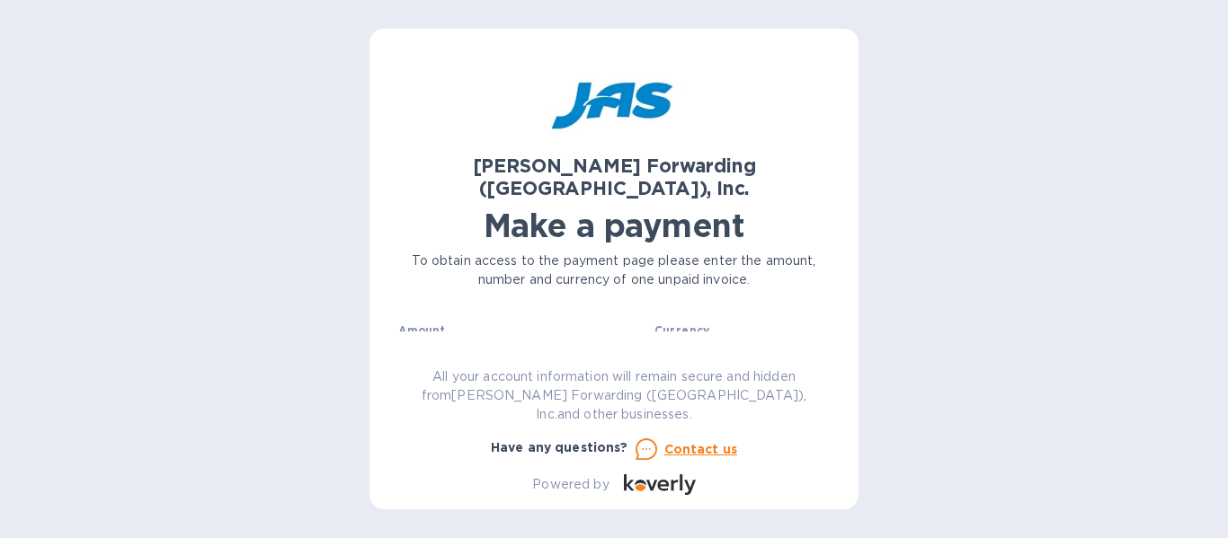
type input "S508799645"
click at [533, 339] on input "text" at bounding box center [526, 352] width 241 height 27
click at [413, 339] on input "text" at bounding box center [526, 352] width 241 height 27
paste input "8,922.42"
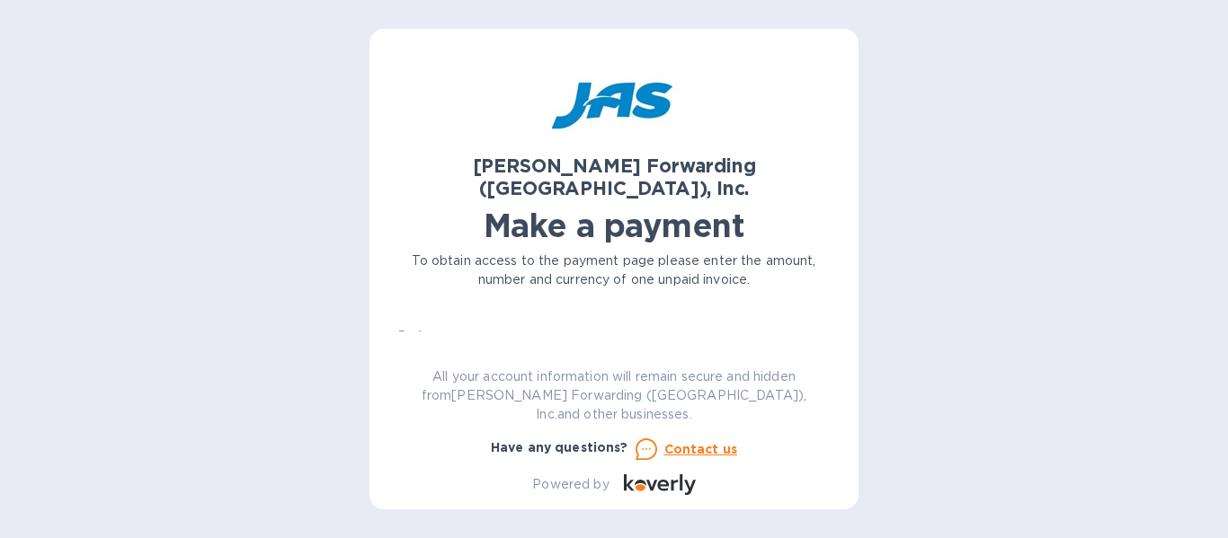
type input "8,922.42"
click at [503, 343] on input "text" at bounding box center [613, 356] width 431 height 27
type input "Phytoca Distributor LLC"
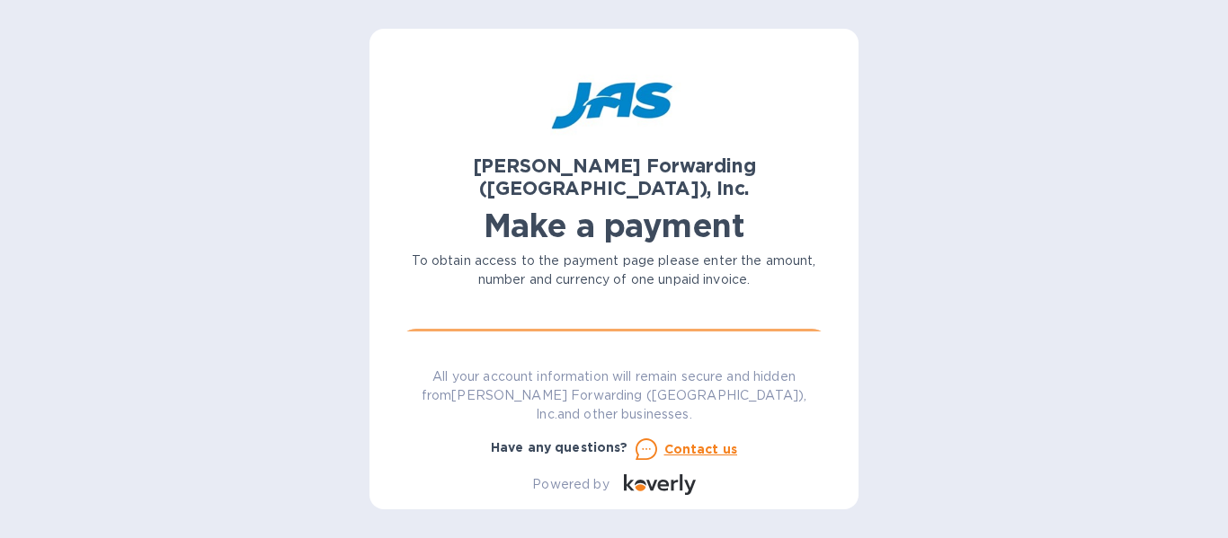
click at [589, 336] on span "Go to payment page" at bounding box center [614, 347] width 403 height 22
